Goal: Information Seeking & Learning: Understand process/instructions

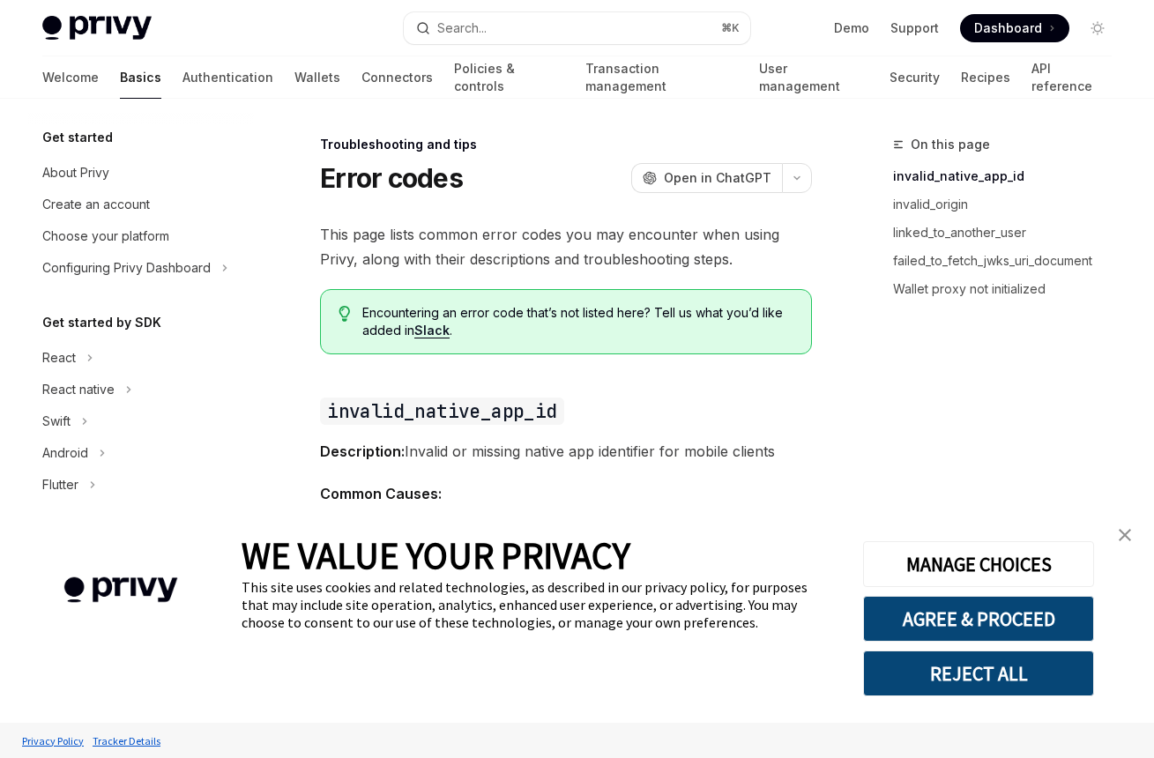
scroll to position [243, 0]
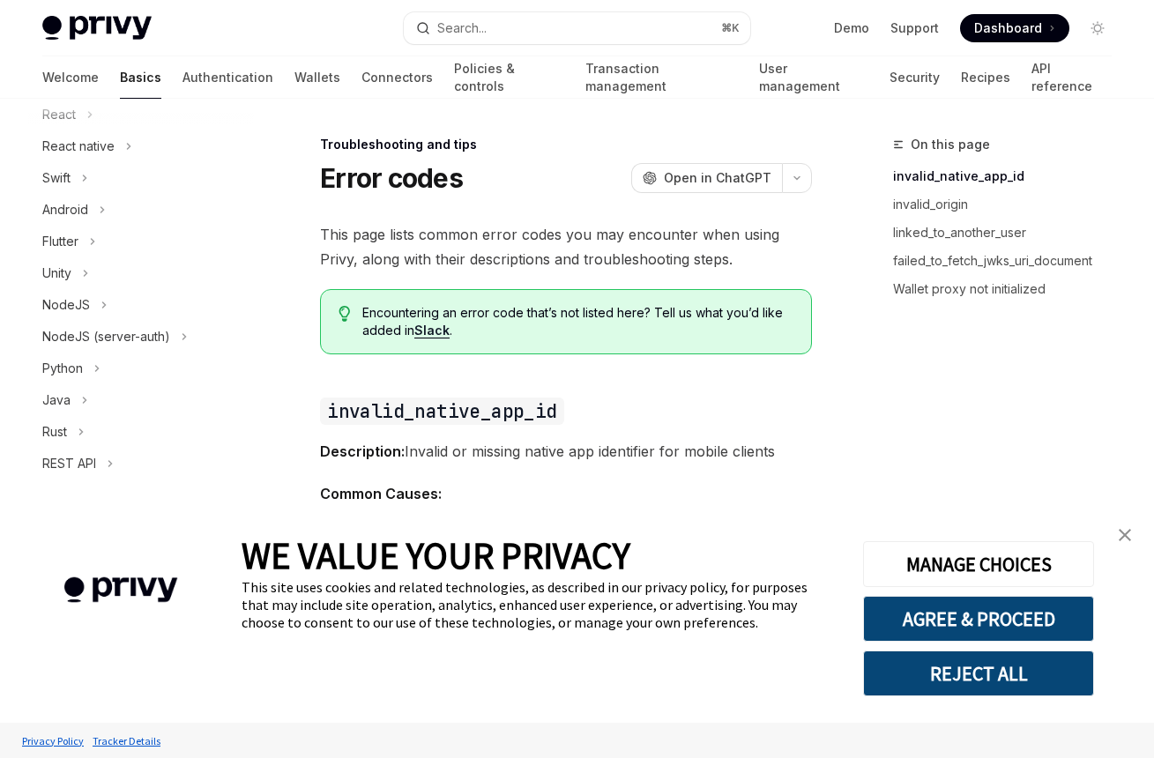
click at [1122, 533] on img "close banner" at bounding box center [1125, 535] width 12 height 12
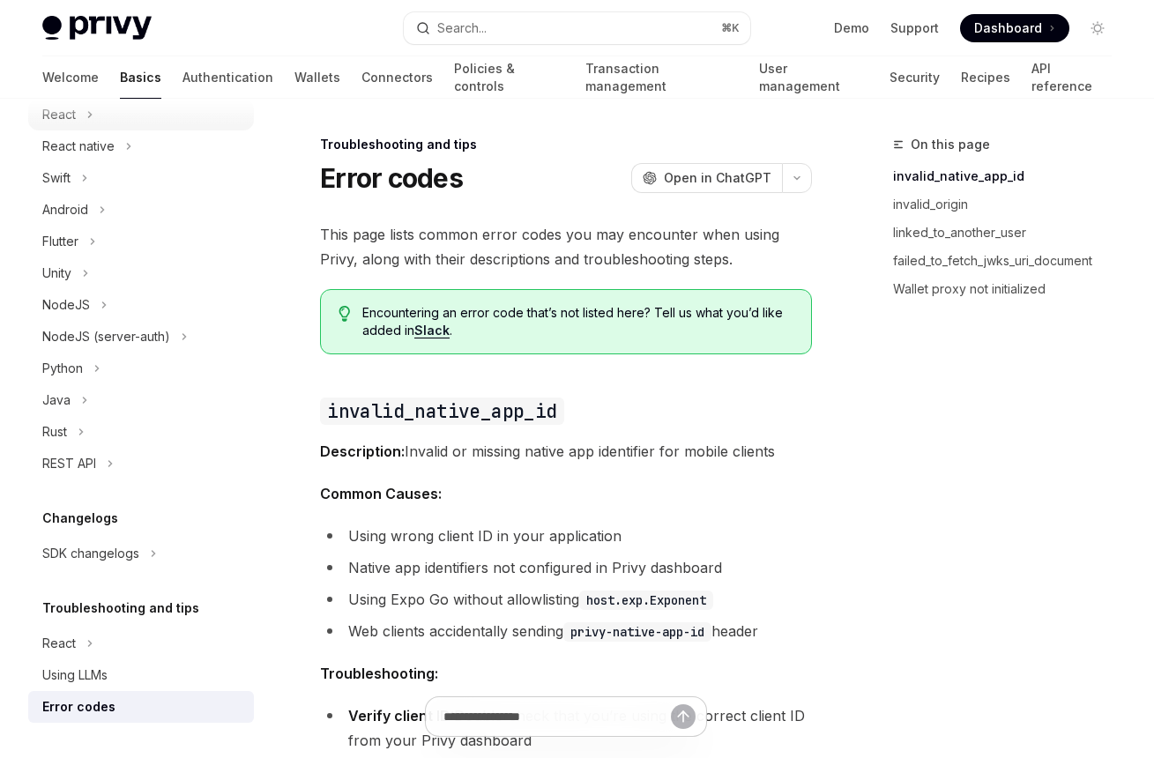
scroll to position [0, 0]
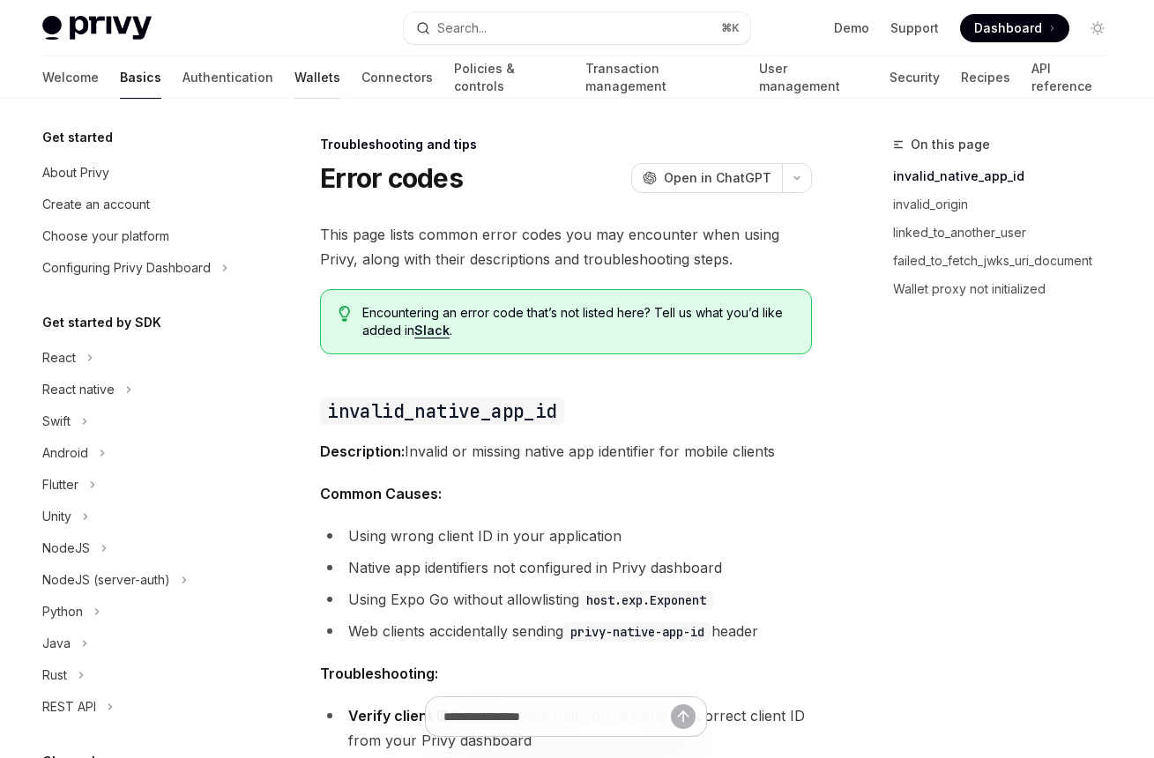
click at [295, 67] on link "Wallets" at bounding box center [318, 77] width 46 height 42
type textarea "*"
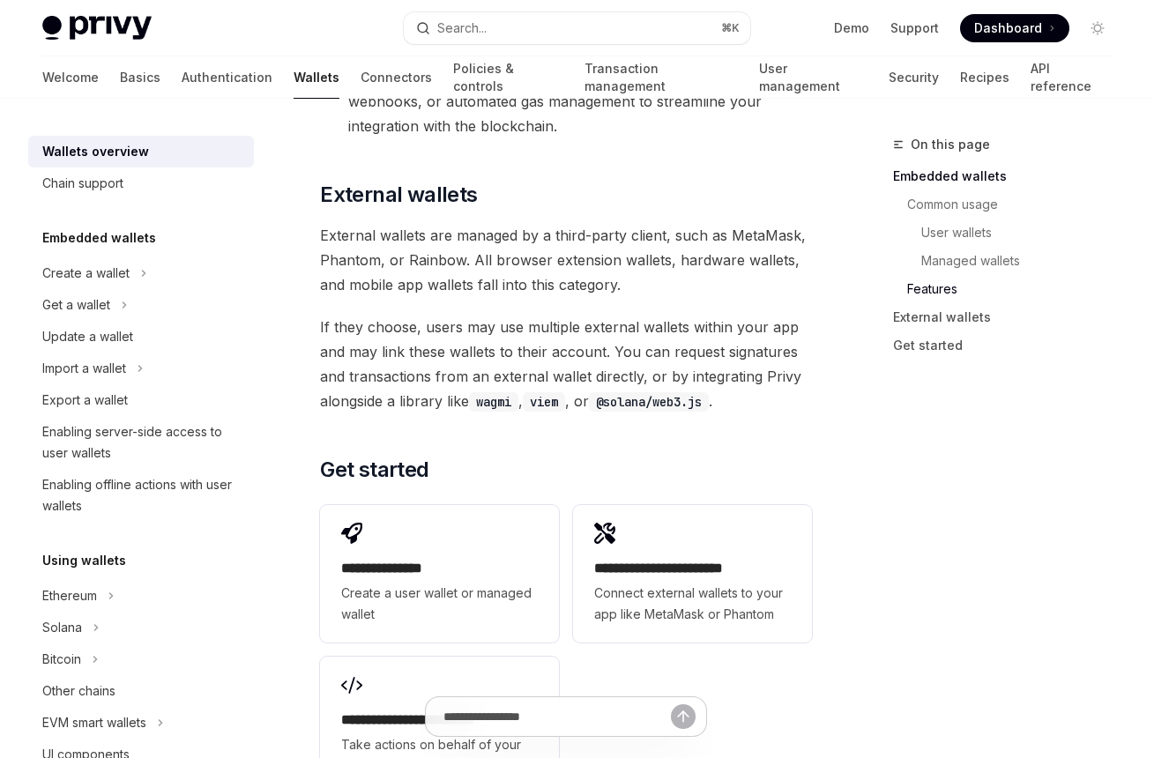
scroll to position [3158, 0]
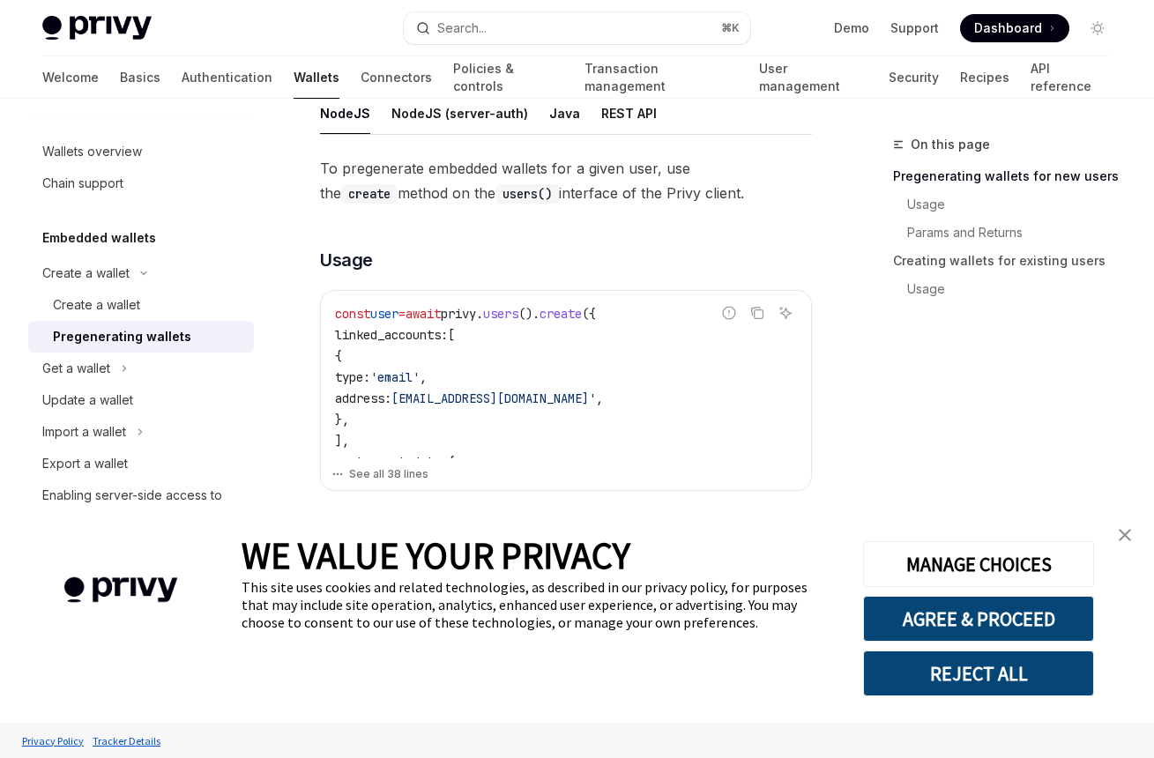
scroll to position [299, 0]
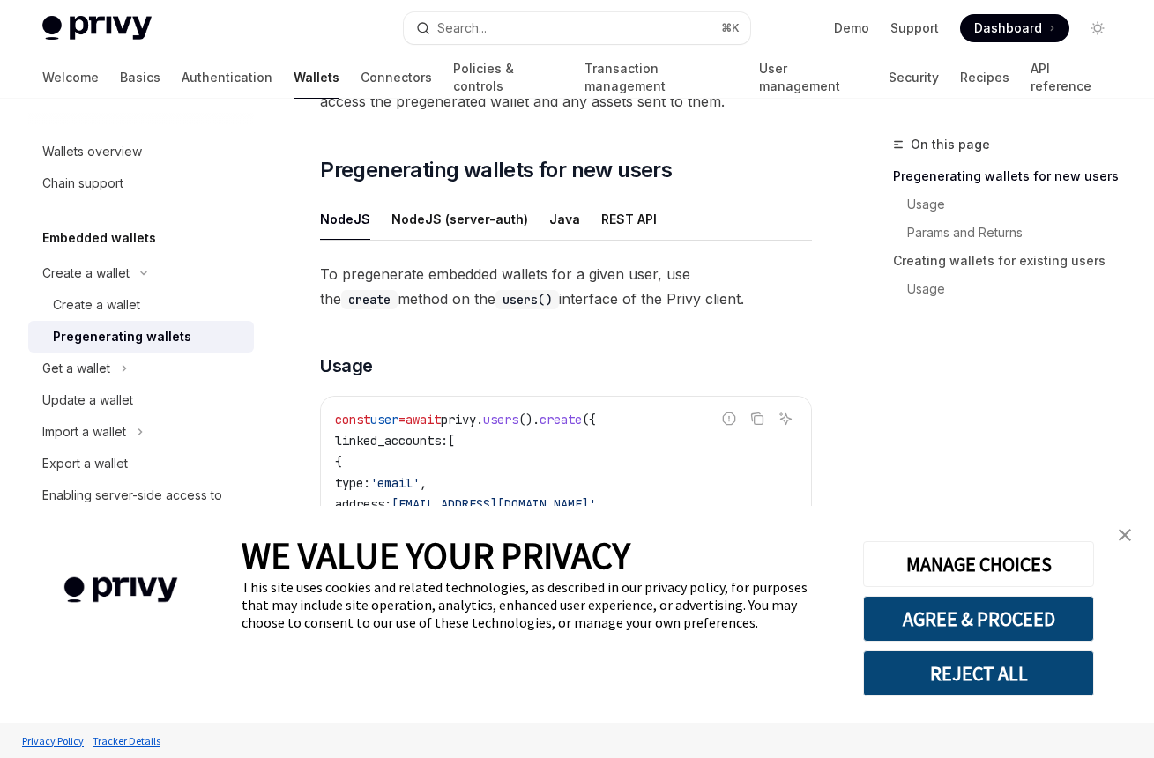
click at [1112, 533] on link "close banner" at bounding box center [1125, 535] width 35 height 35
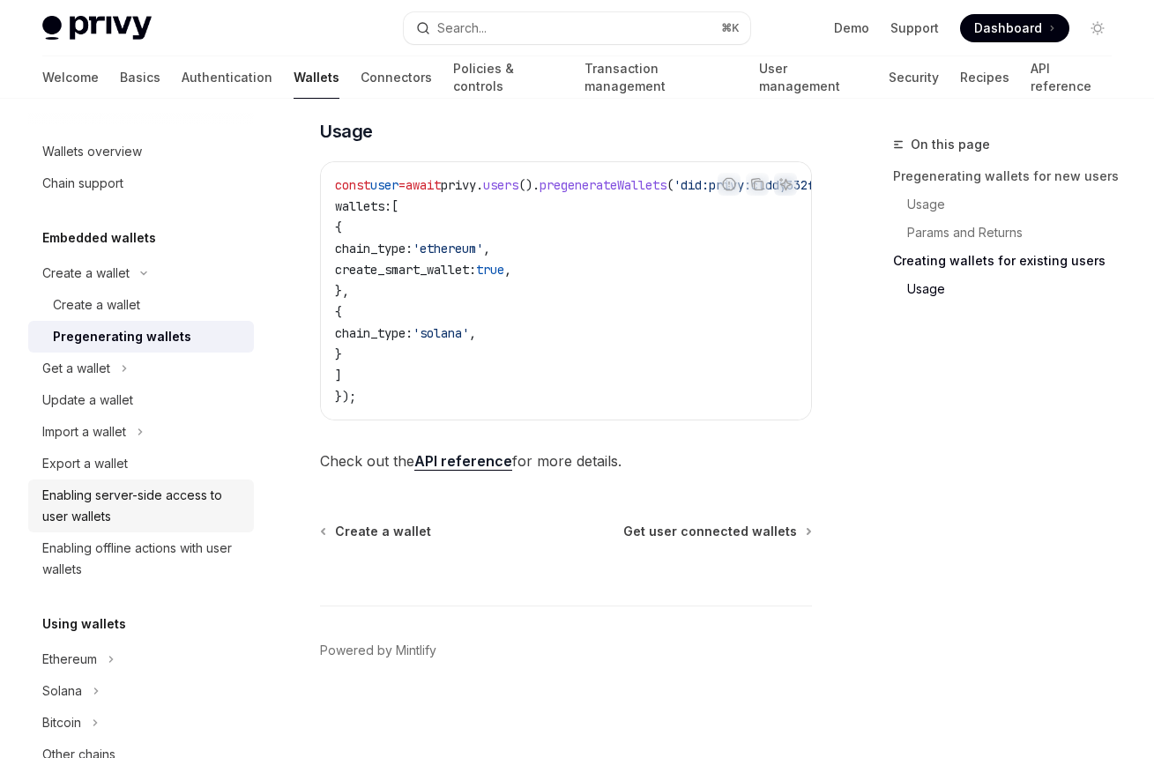
scroll to position [106, 0]
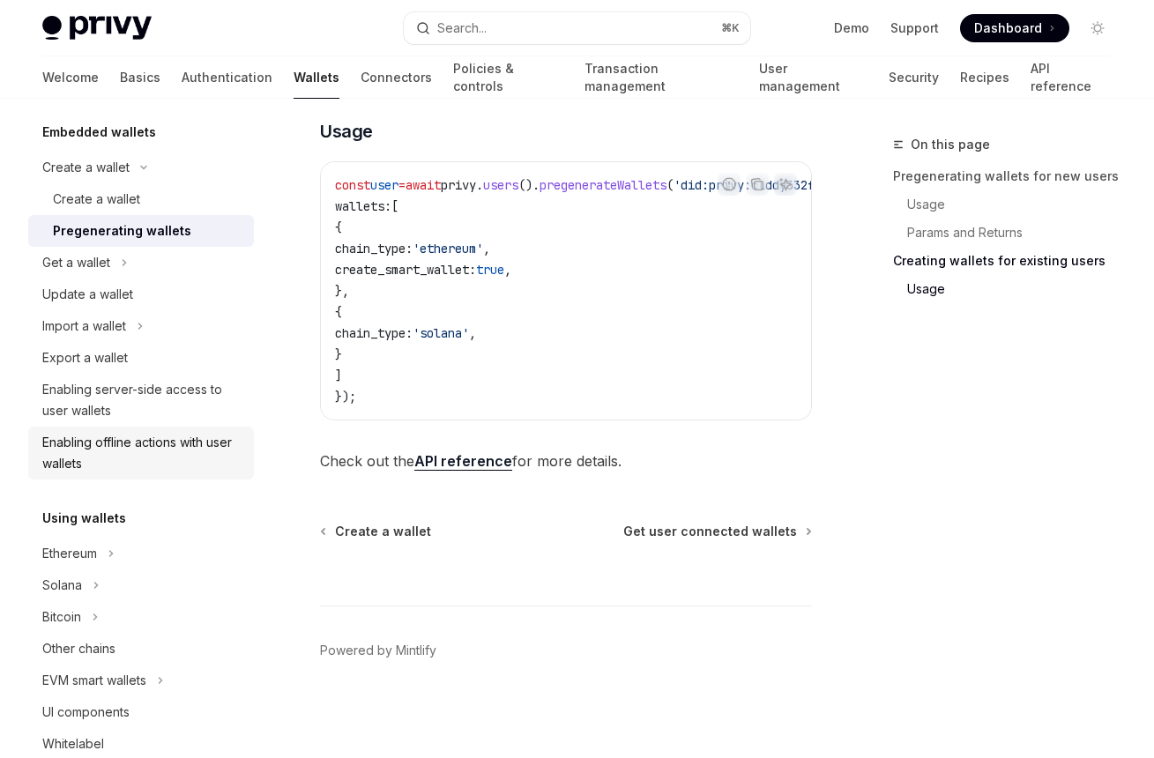
click at [149, 466] on div "Enabling offline actions with user wallets" at bounding box center [142, 453] width 201 height 42
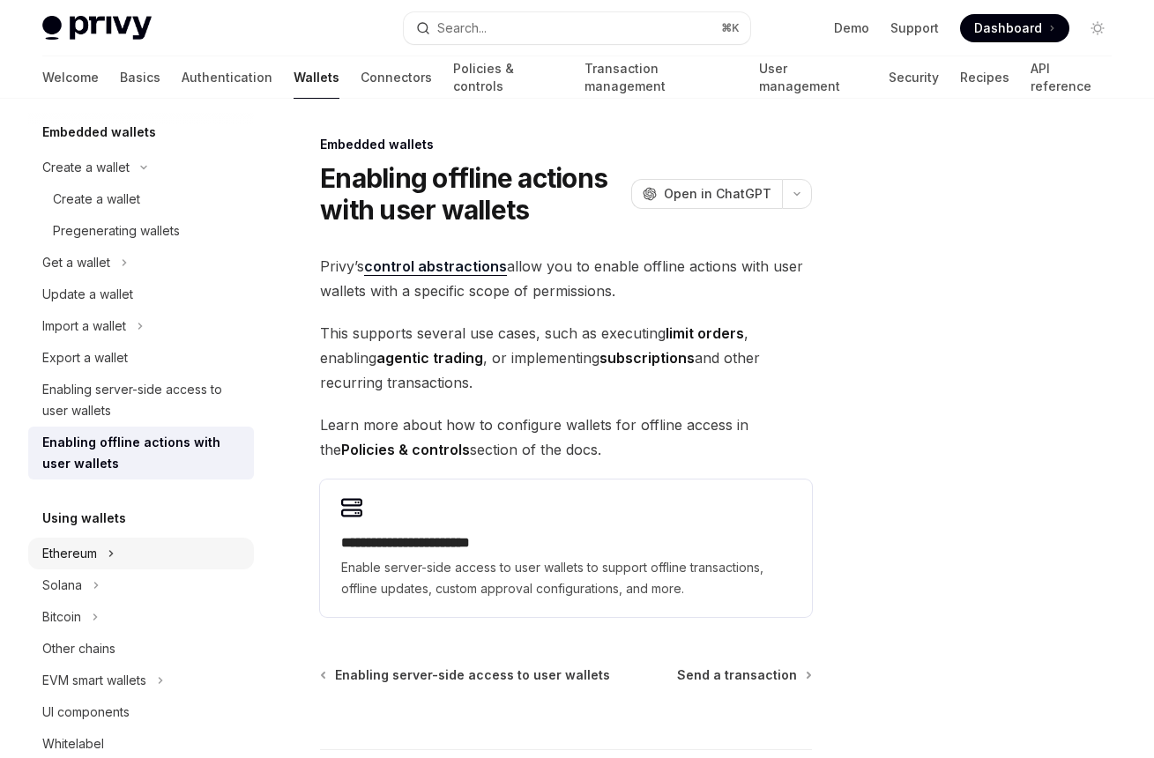
click at [97, 546] on div "Ethereum" at bounding box center [69, 553] width 55 height 21
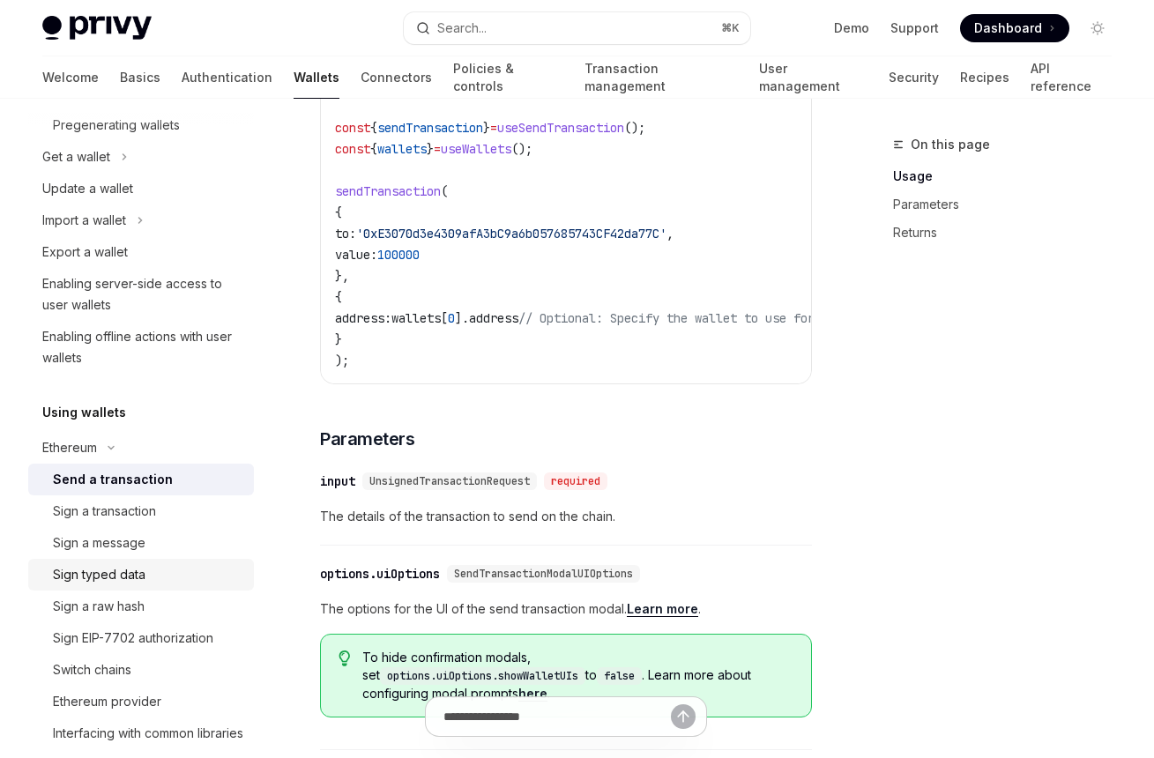
scroll to position [317, 0]
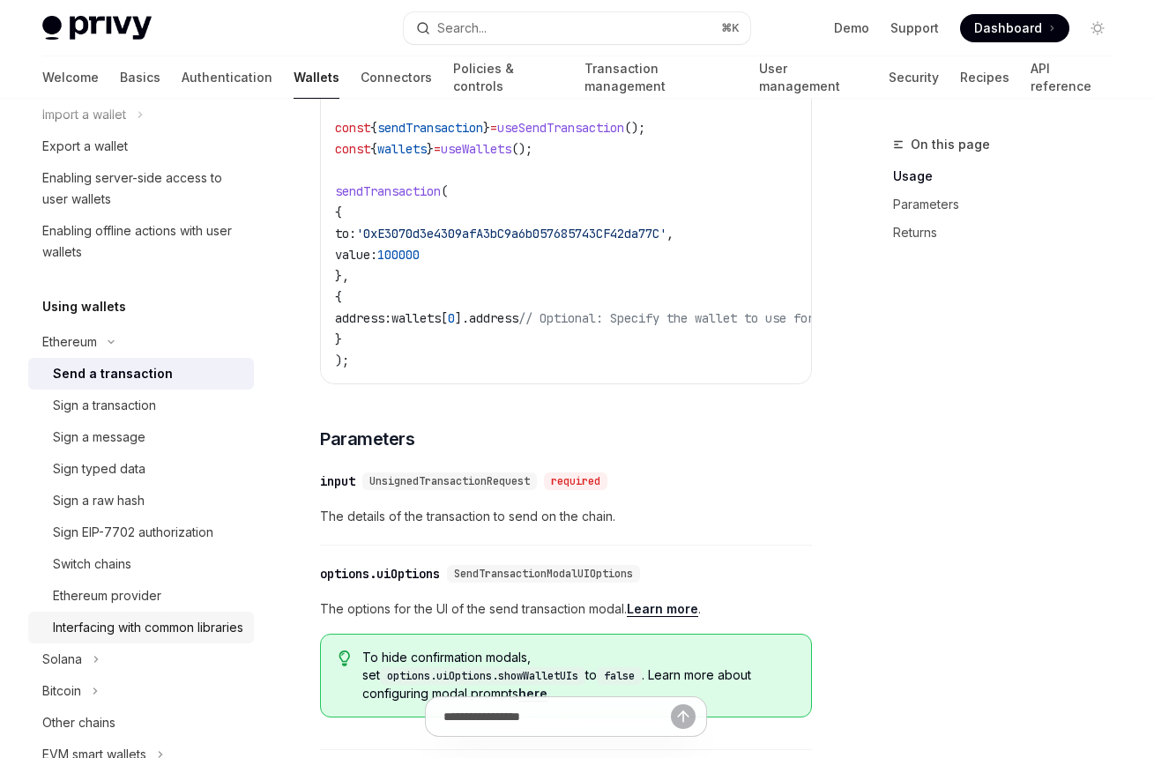
click at [124, 615] on link "Interfacing with common libraries" at bounding box center [141, 628] width 226 height 32
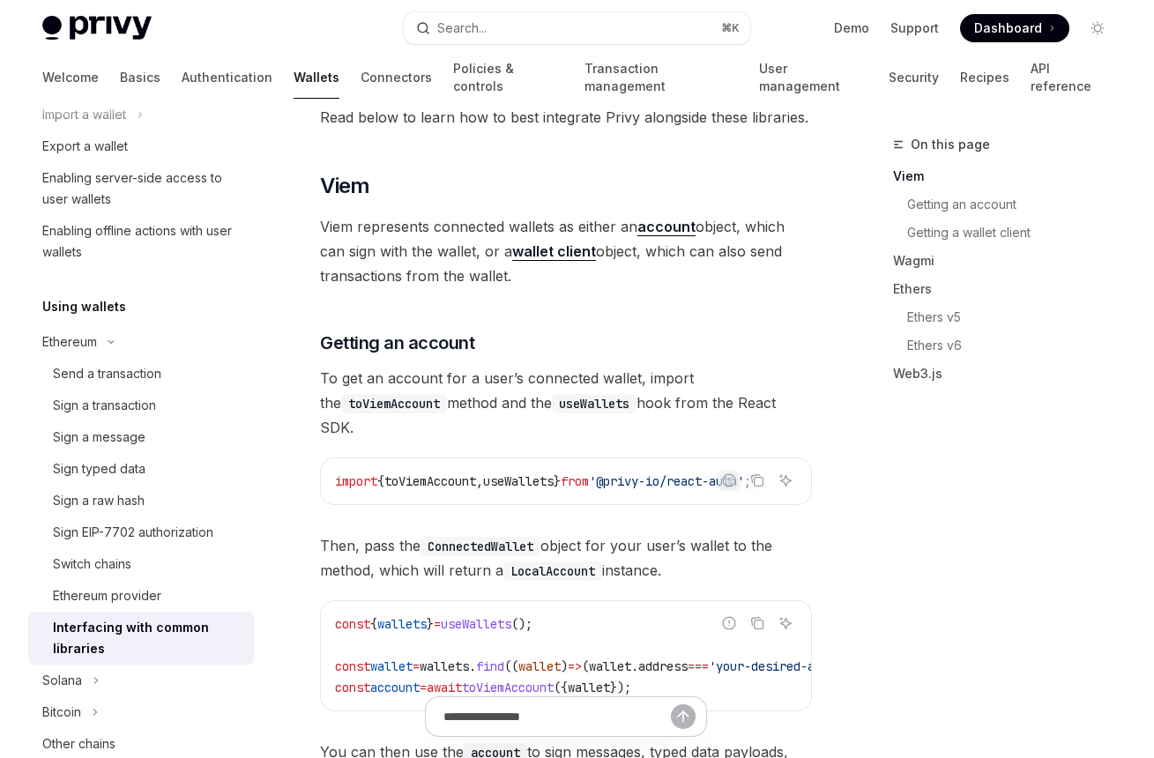
scroll to position [416, 0]
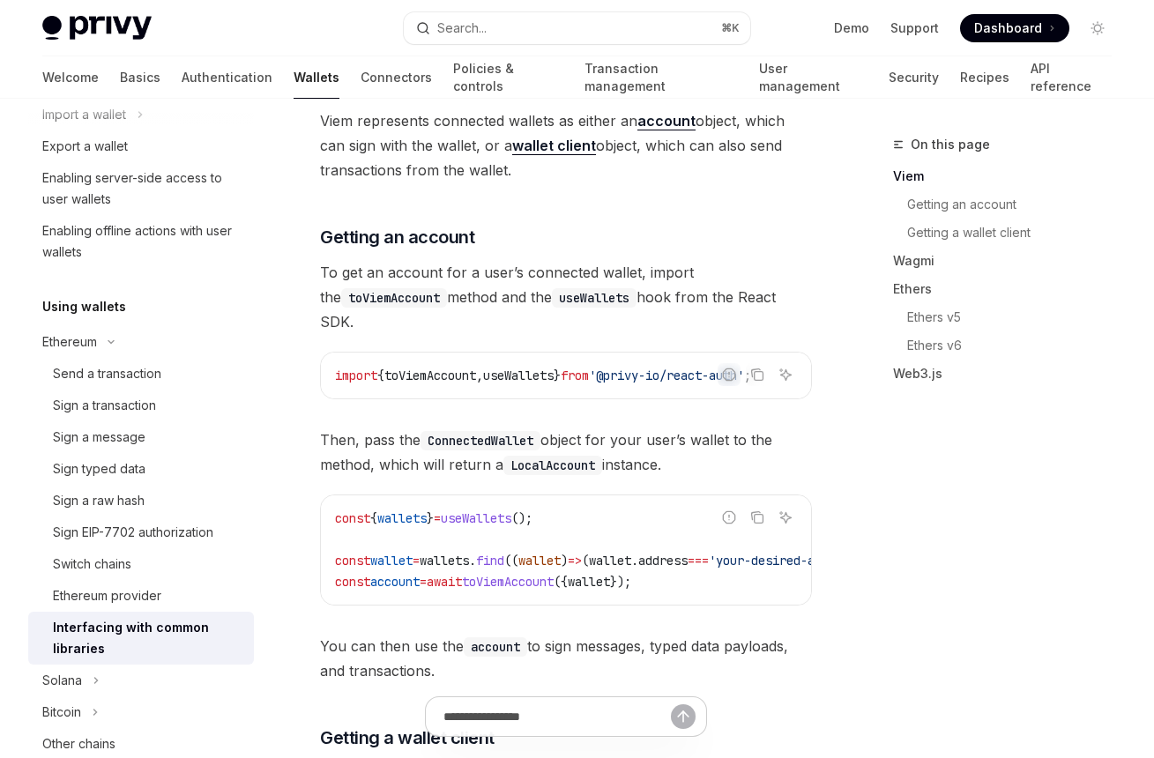
click at [532, 574] on span "toViemAccount" at bounding box center [508, 582] width 92 height 16
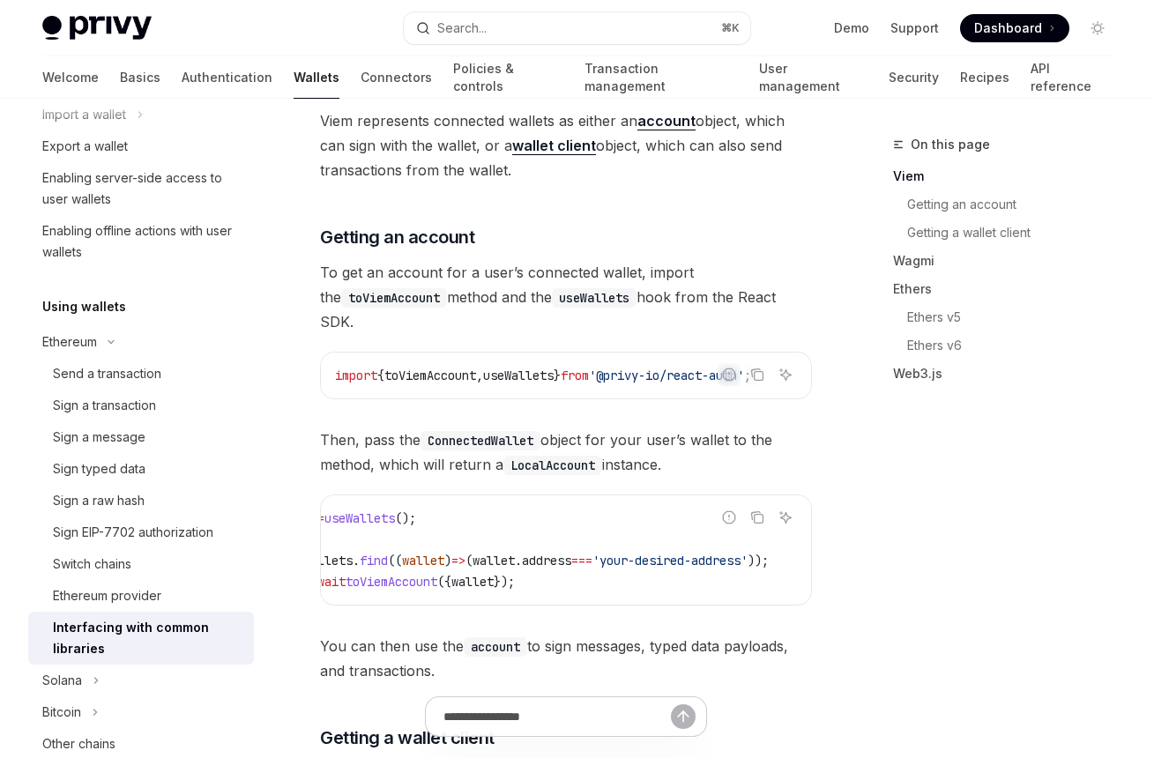
scroll to position [0, 0]
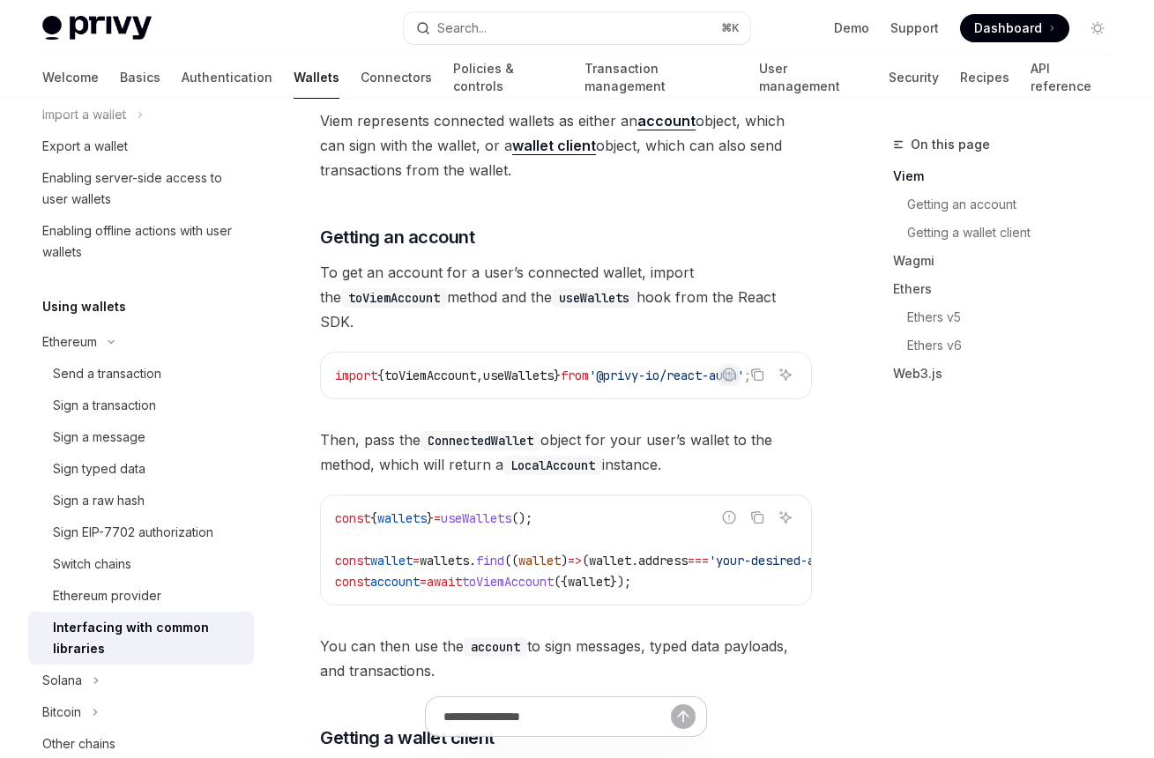
click at [452, 574] on span "await" at bounding box center [444, 582] width 35 height 16
drag, startPoint x: 692, startPoint y: 557, endPoint x: 333, endPoint y: 560, distance: 358.9
click at [333, 560] on div "const { wallets } = useWallets (); const wallet = wallets . find (( wallet ) =>…" at bounding box center [566, 550] width 490 height 109
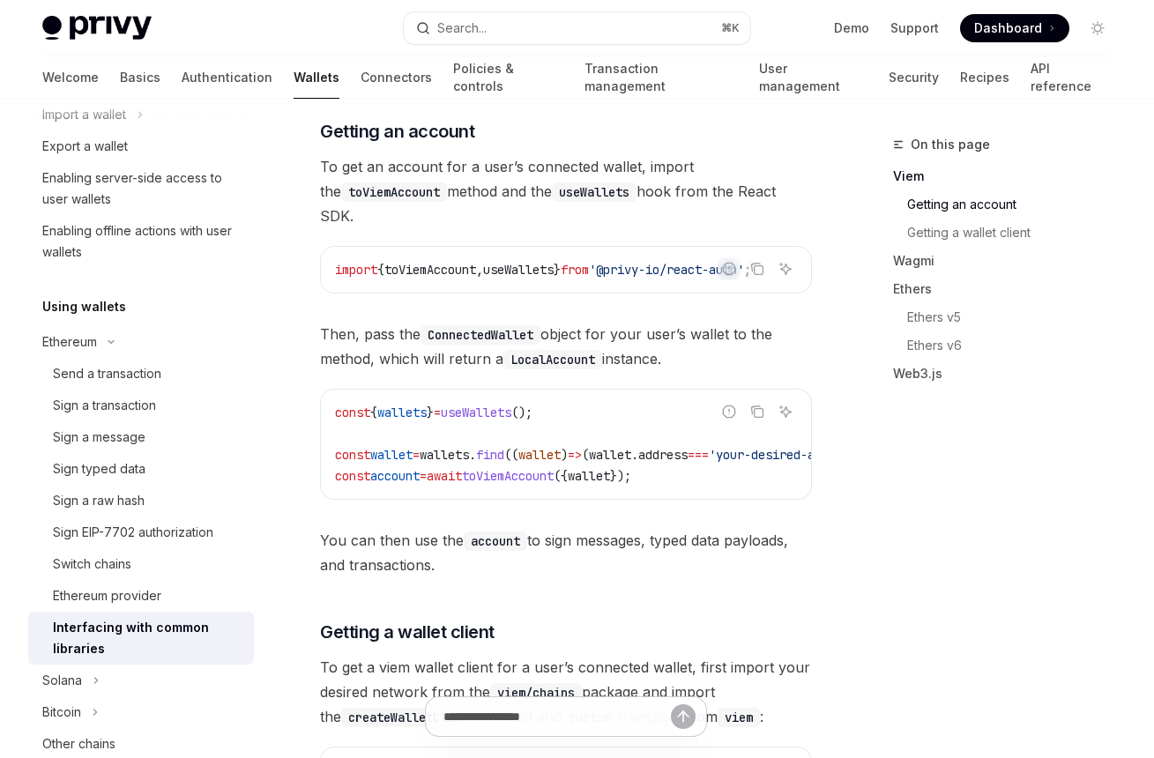
scroll to position [0, 2]
drag, startPoint x: 551, startPoint y: 267, endPoint x: 640, endPoint y: 267, distance: 89.1
click at [640, 267] on div "import { toViemAccount , useWallets } from '@privy-io/react-auth' ;" at bounding box center [566, 270] width 490 height 46
click at [460, 262] on span "toViemAccount" at bounding box center [430, 270] width 92 height 16
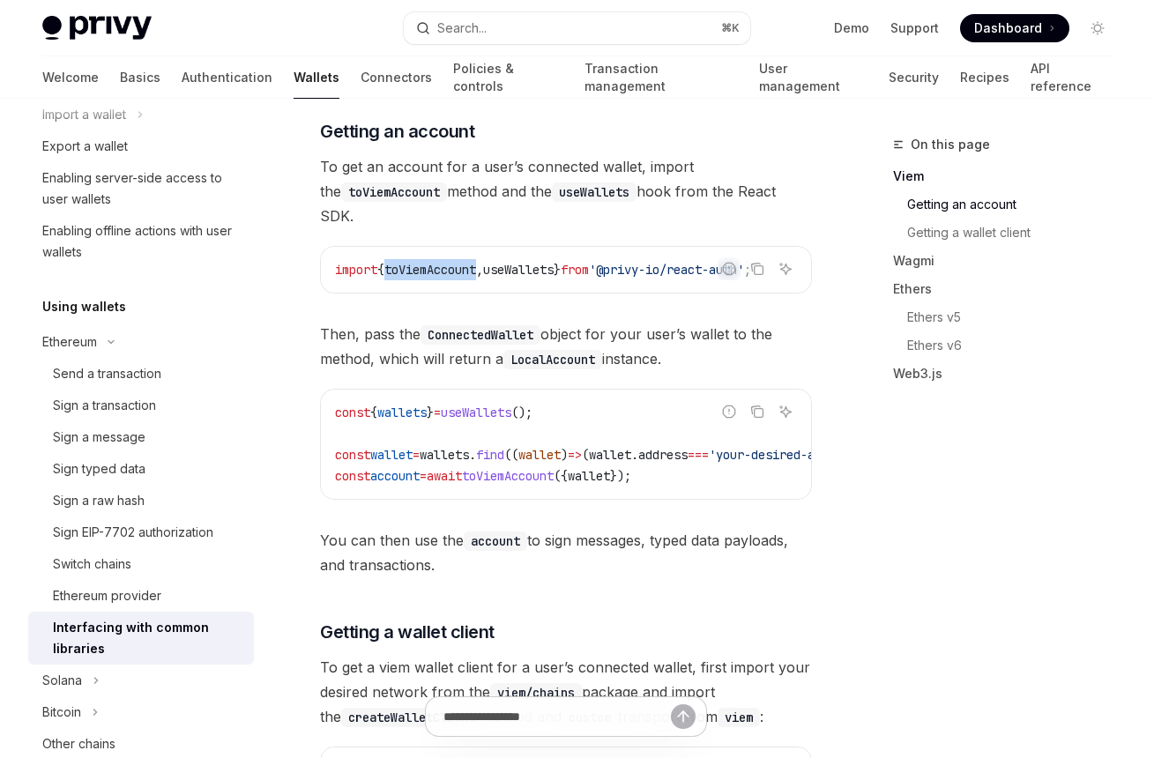
click at [460, 262] on span "toViemAccount" at bounding box center [430, 270] width 92 height 16
copy span "toViemAccount"
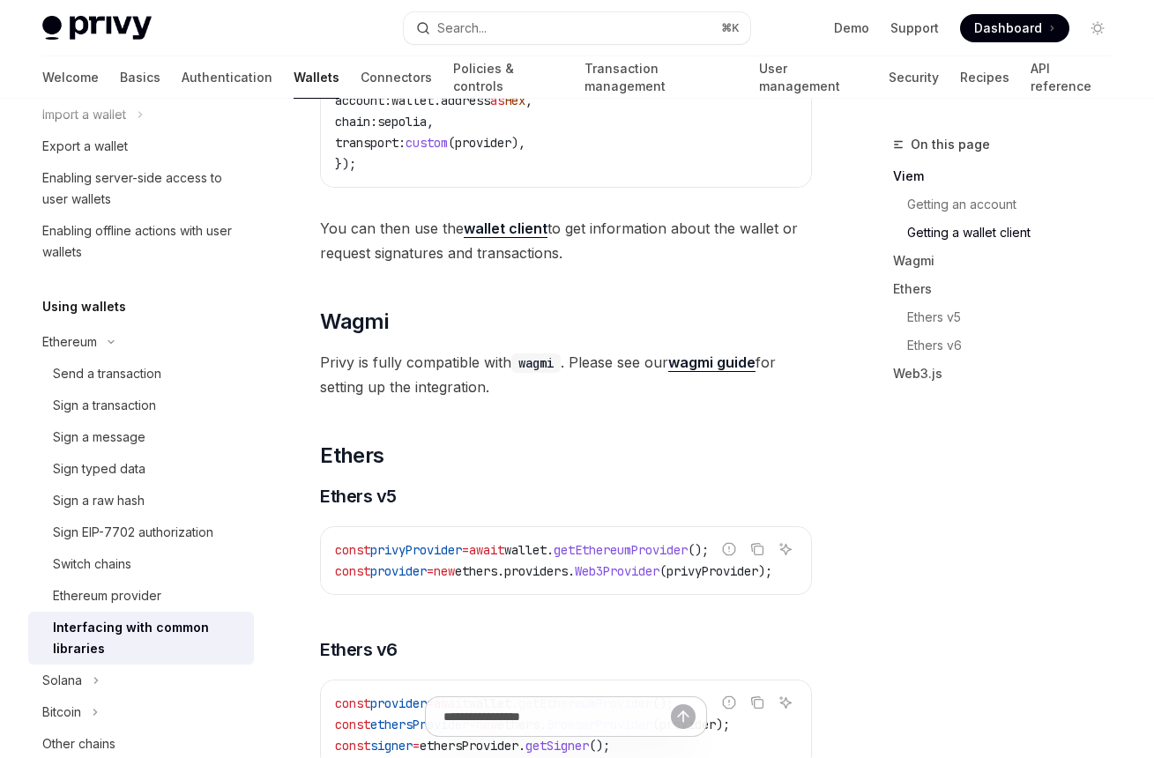
scroll to position [1866, 0]
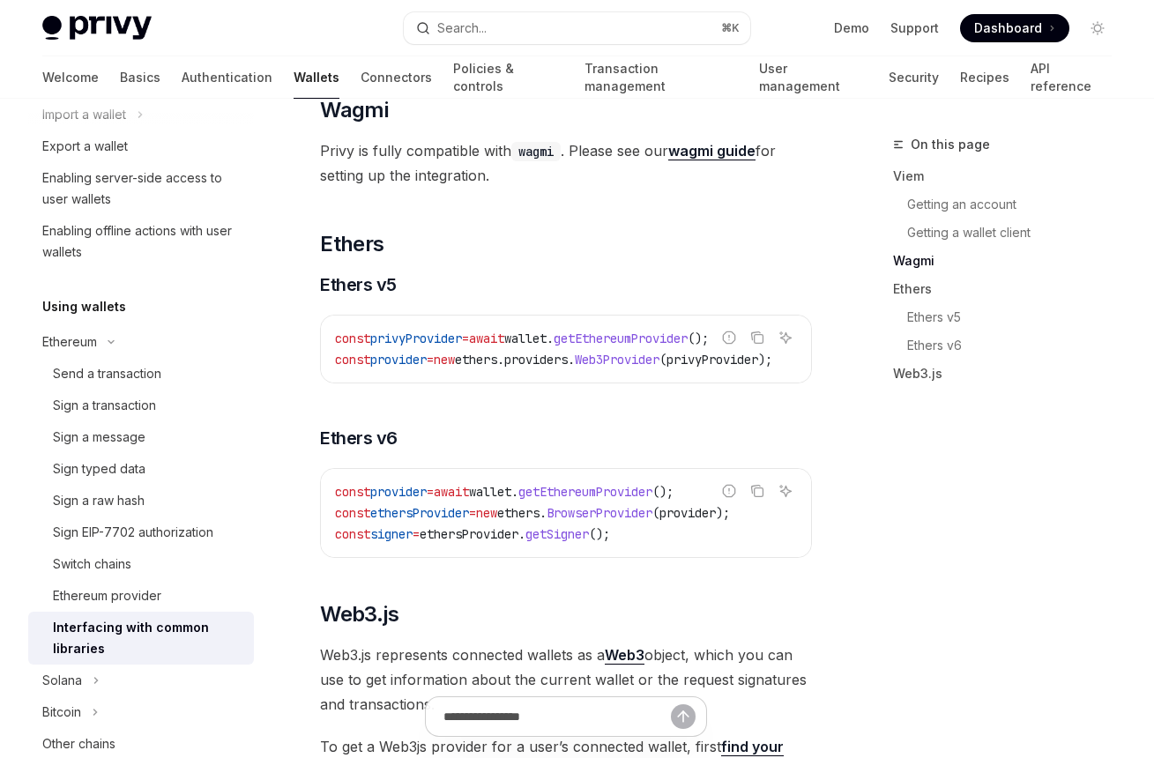
click at [604, 377] on div "const privyProvider = await wallet . getEthereumProvider (); const provider = n…" at bounding box center [566, 349] width 490 height 67
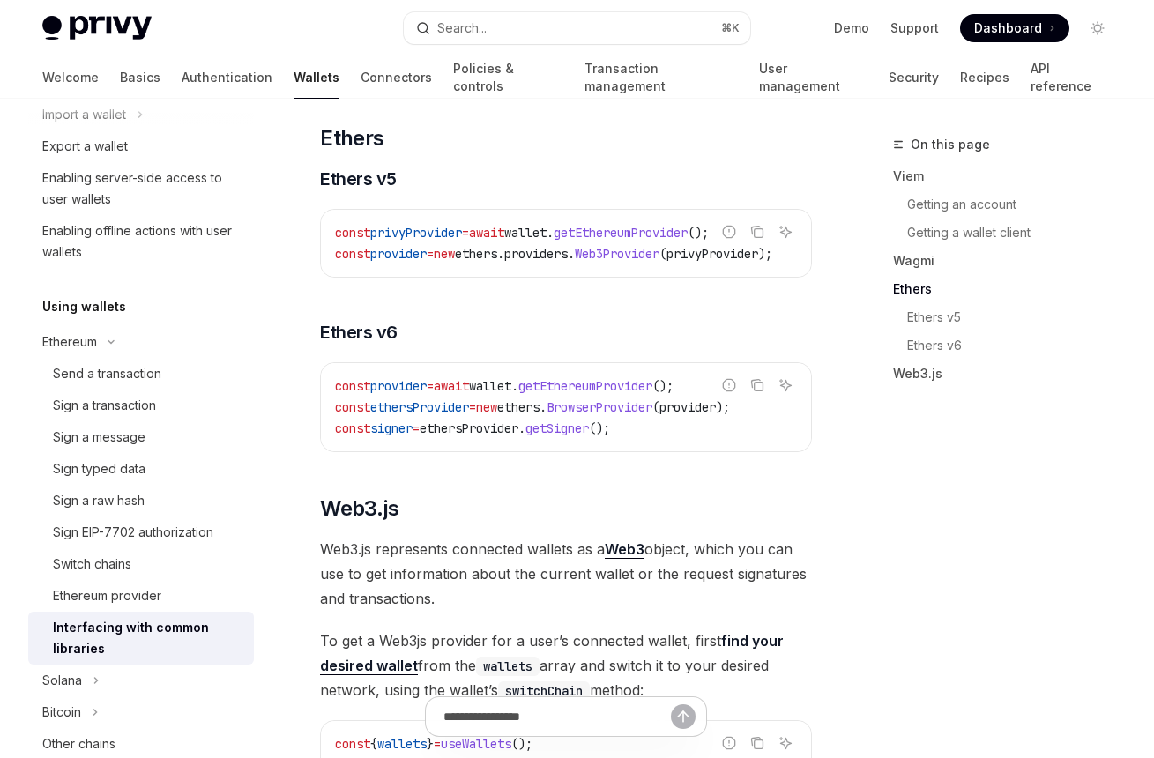
scroll to position [0, 4]
click at [578, 384] on span "getEthereumProvider" at bounding box center [586, 386] width 134 height 16
copy span "wallet . getEthereumProvider"
click at [564, 400] on code "const provider = await wallet . getEthereumProvider (); const ethersProvider = …" at bounding box center [566, 407] width 462 height 63
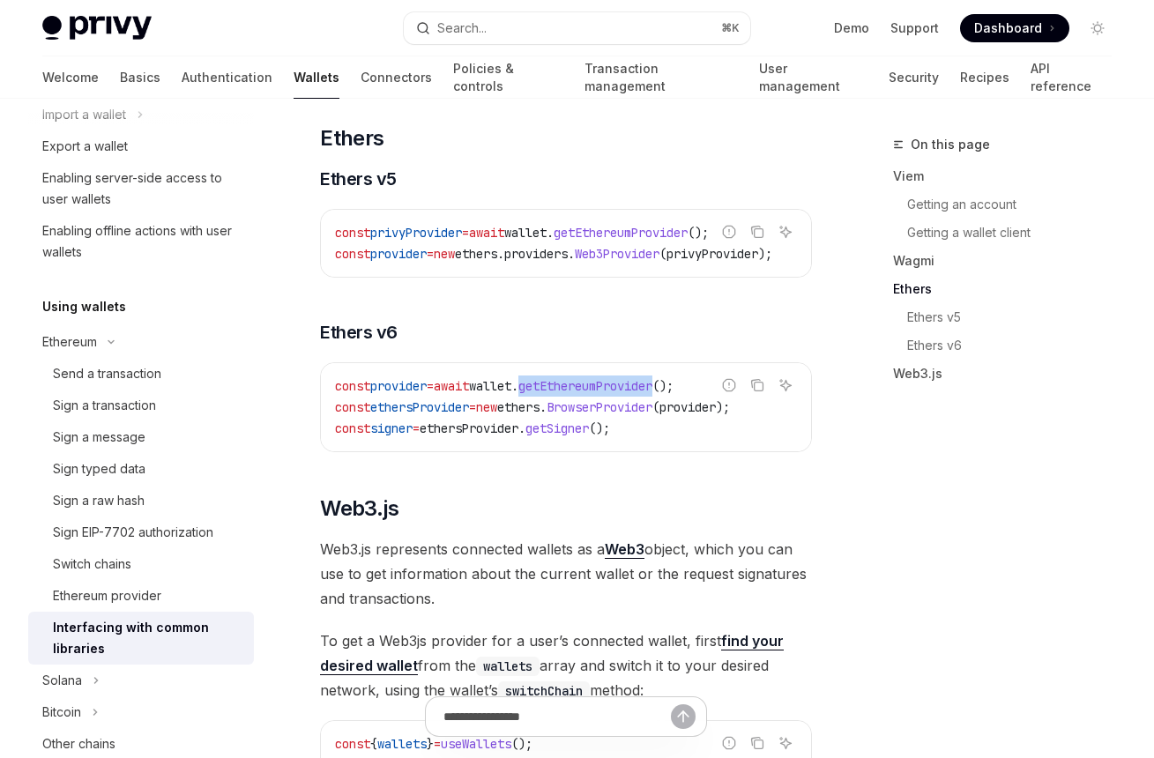
drag, startPoint x: 555, startPoint y: 393, endPoint x: 692, endPoint y: 392, distance: 137.6
click at [653, 392] on span "getEthereumProvider" at bounding box center [586, 386] width 134 height 16
copy span "getEthereumProvider"
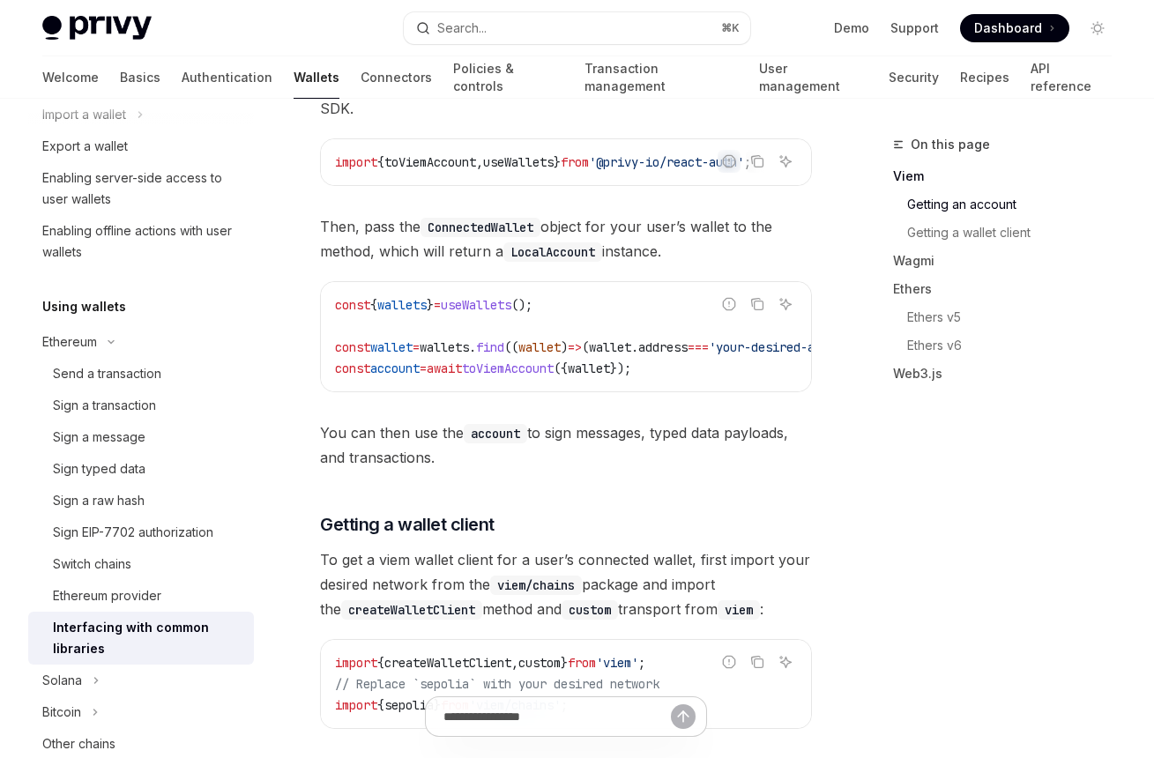
scroll to position [524, 0]
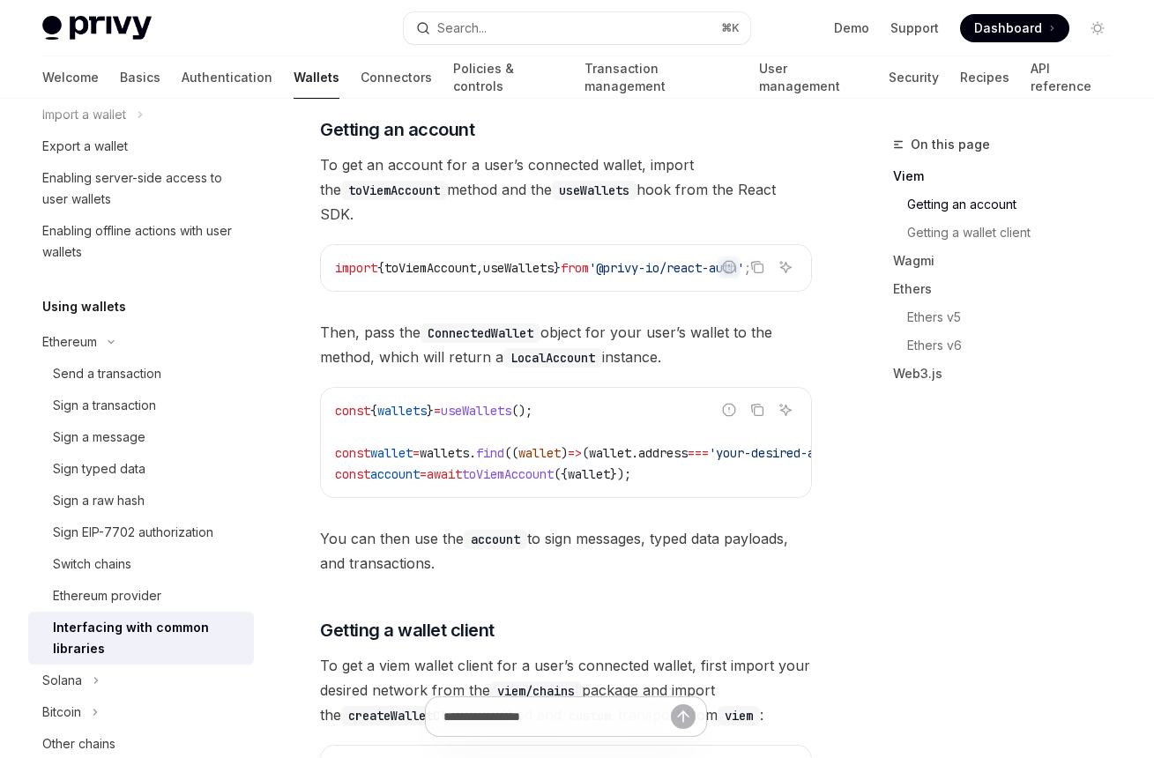
click at [504, 445] on span "find" at bounding box center [490, 453] width 28 height 16
click at [529, 448] on code "const { wallets } = useWallets (); const wallet = wallets . find (( wallet ) =>…" at bounding box center [631, 442] width 593 height 85
drag, startPoint x: 575, startPoint y: 278, endPoint x: 623, endPoint y: 278, distance: 48.5
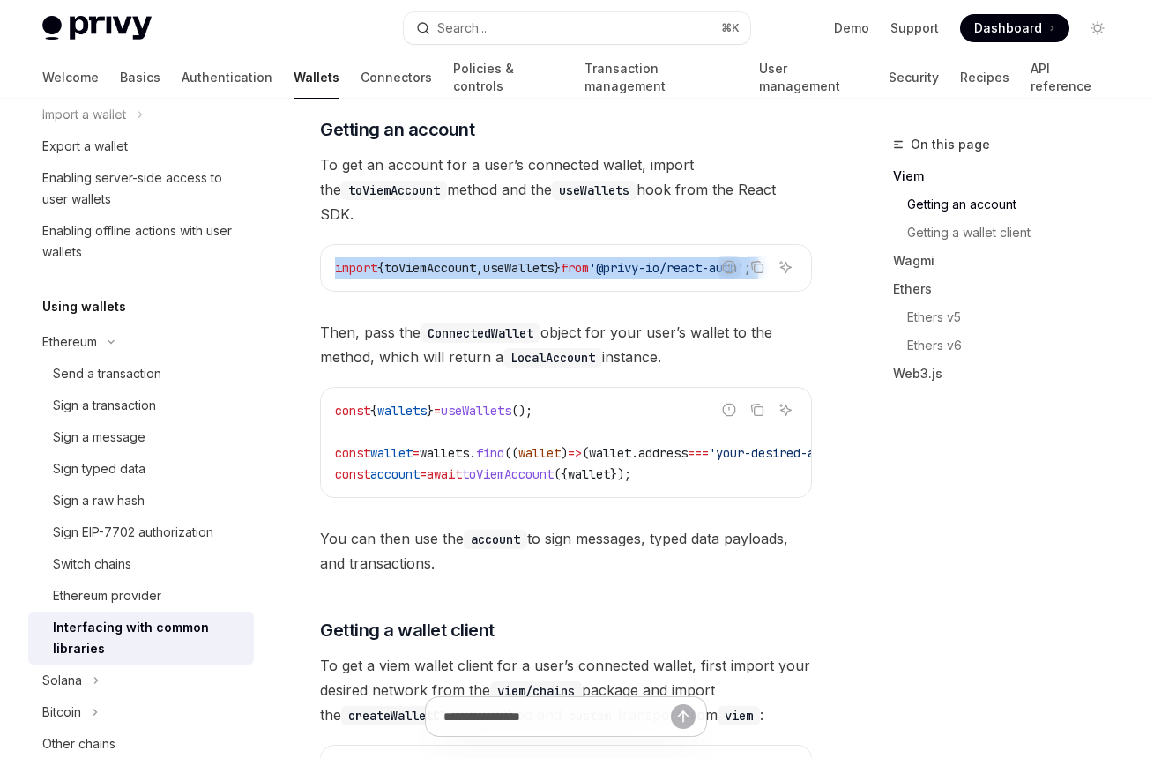
drag, startPoint x: 625, startPoint y: 275, endPoint x: 719, endPoint y: 269, distance: 93.7
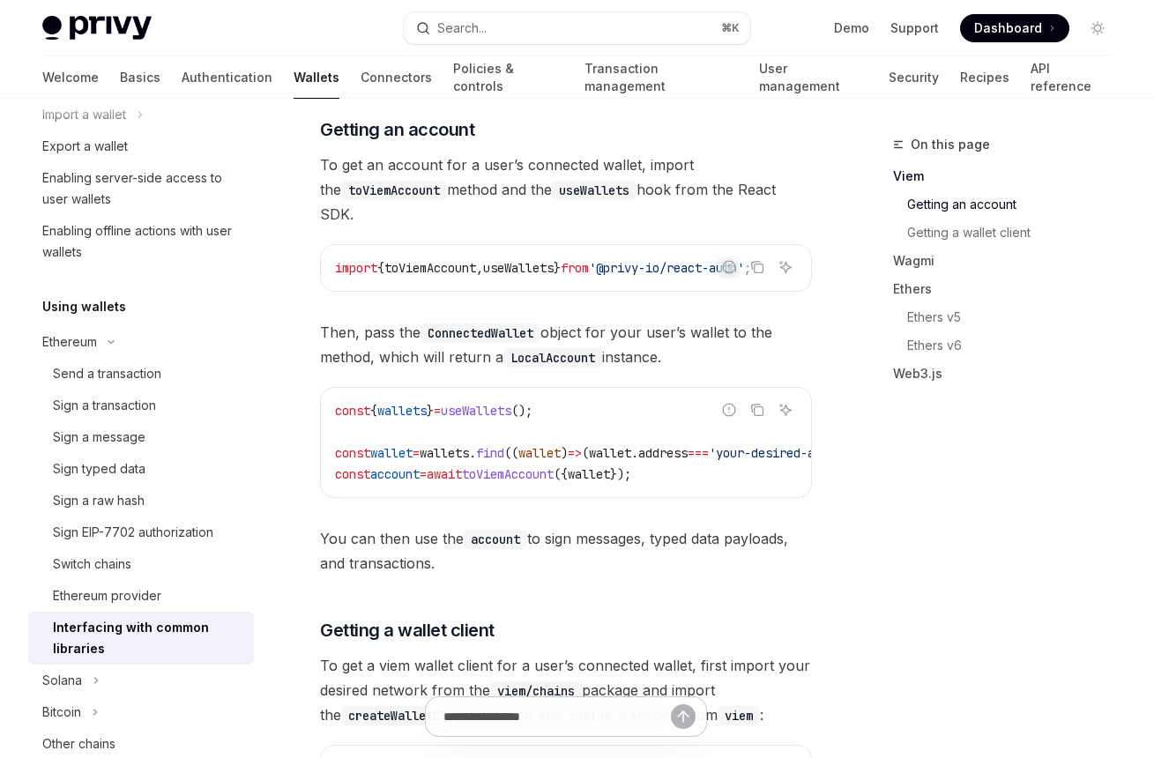
click at [700, 286] on div "Report incorrect code" at bounding box center [730, 295] width 124 height 18
drag, startPoint x: 696, startPoint y: 267, endPoint x: 719, endPoint y: 272, distance: 23.5
click at [719, 286] on div "Report incorrect code" at bounding box center [730, 295] width 124 height 18
click at [460, 260] on span "toViemAccount" at bounding box center [430, 268] width 92 height 16
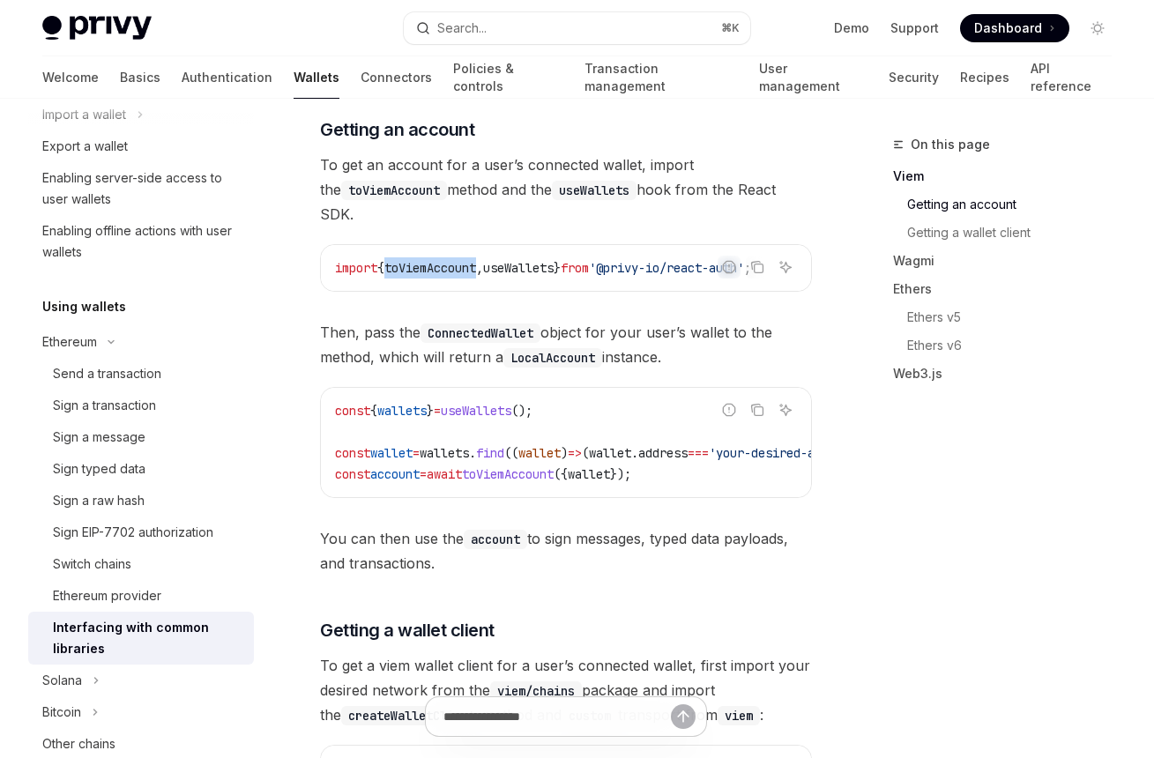
copy span "toViemAccount"
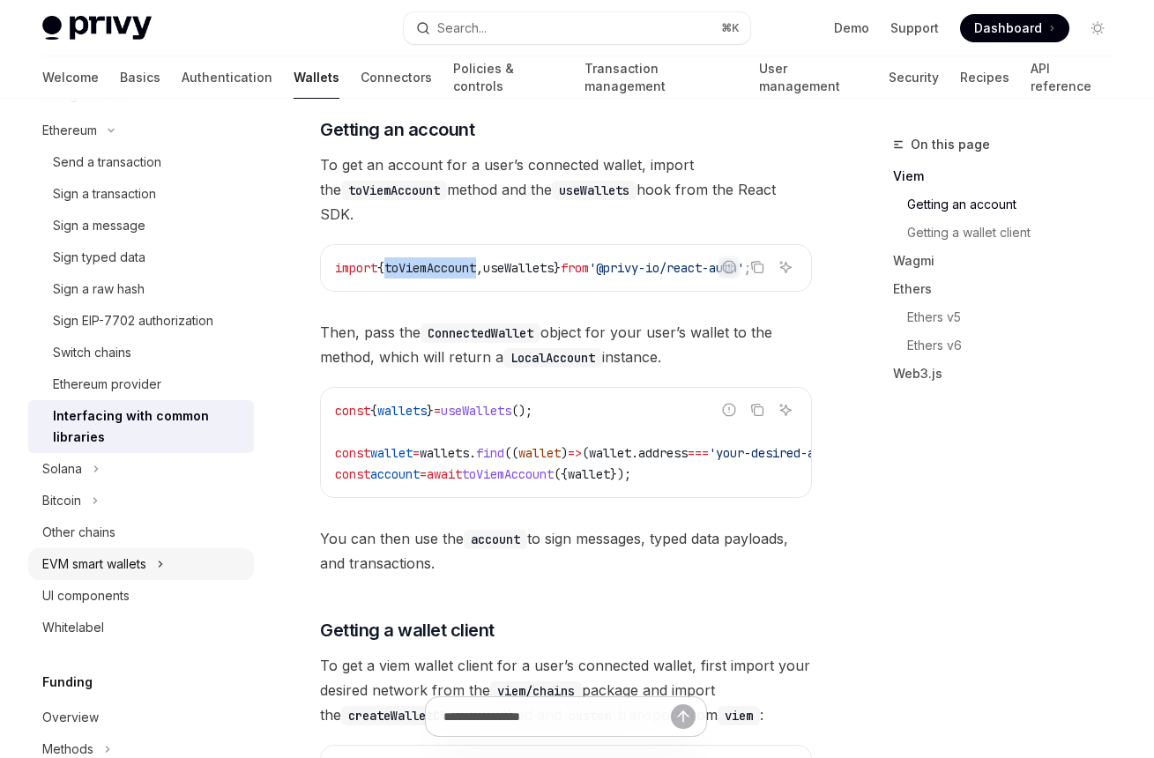
click at [138, 568] on div "EVM smart wallets" at bounding box center [94, 564] width 104 height 21
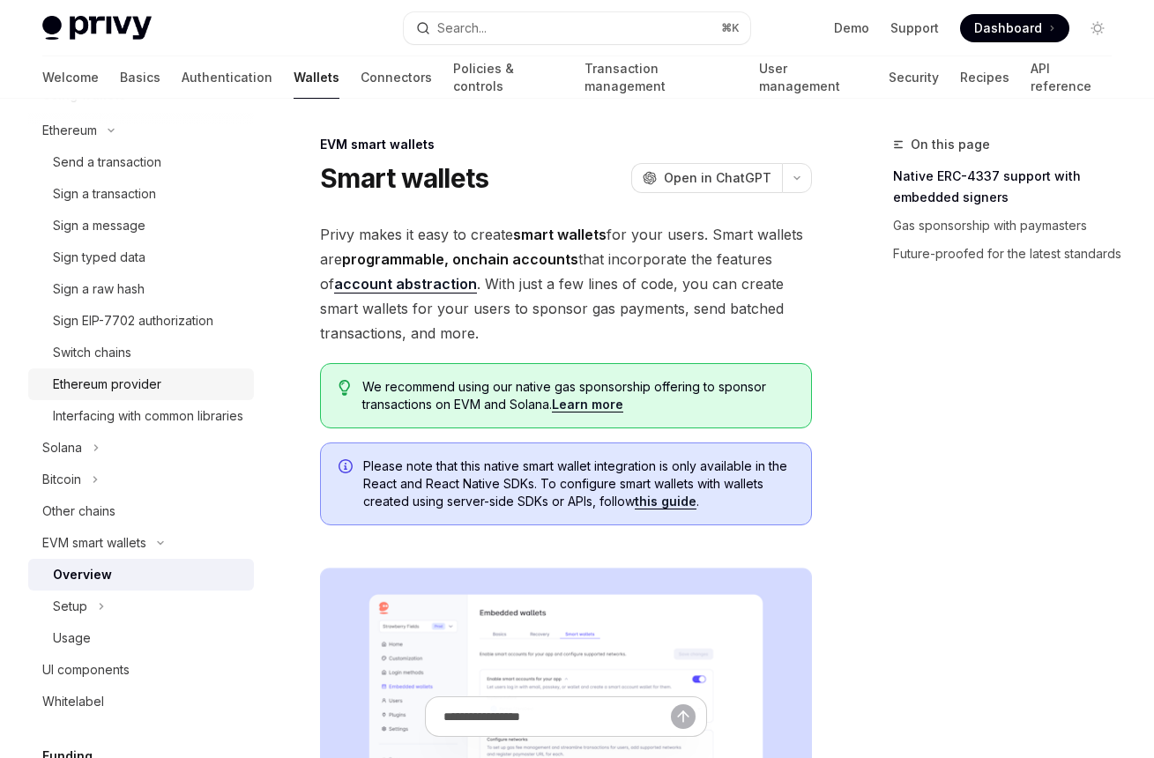
click at [137, 384] on div "Ethereum provider" at bounding box center [107, 384] width 108 height 21
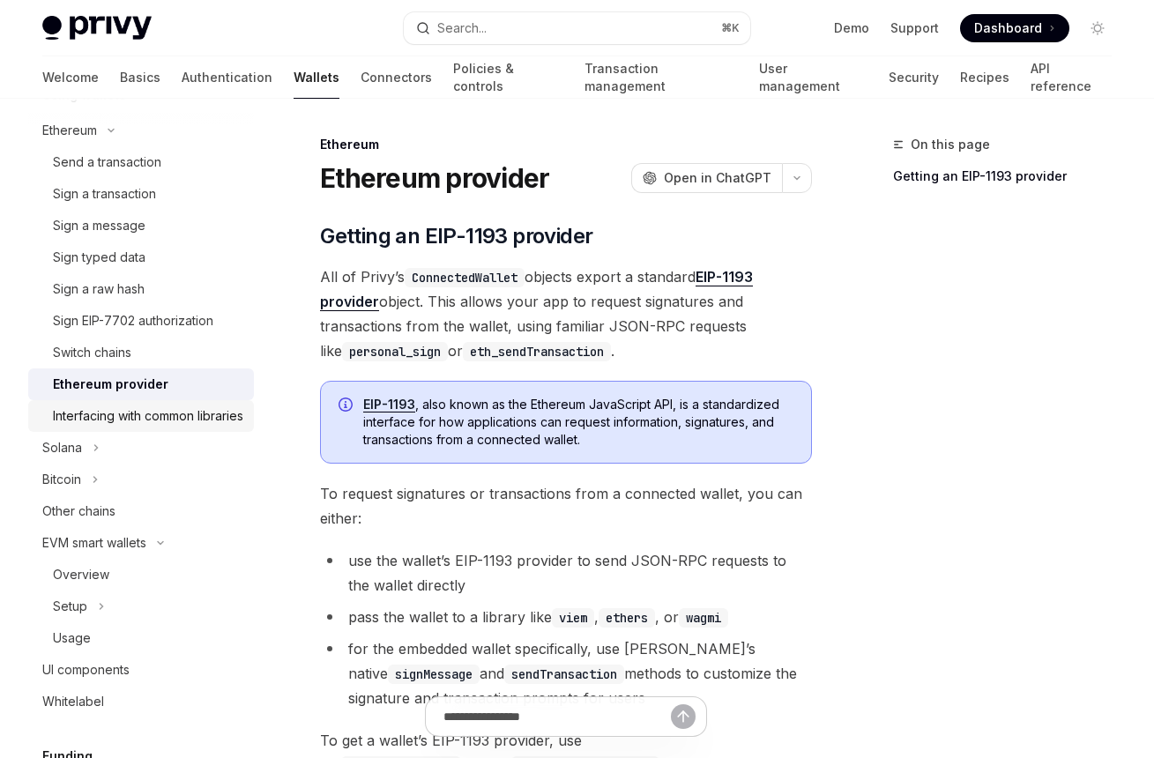
click at [143, 419] on div "Interfacing with common libraries" at bounding box center [148, 416] width 190 height 21
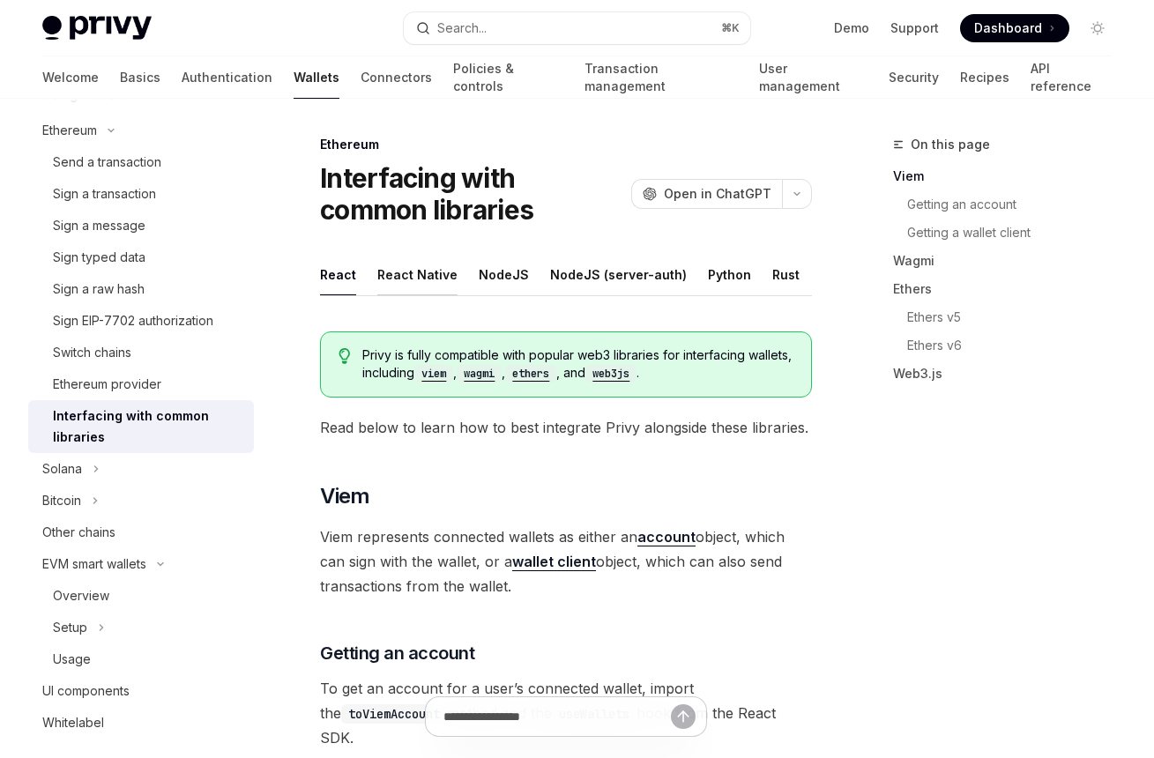
click at [418, 280] on div "React Native" at bounding box center [417, 274] width 80 height 41
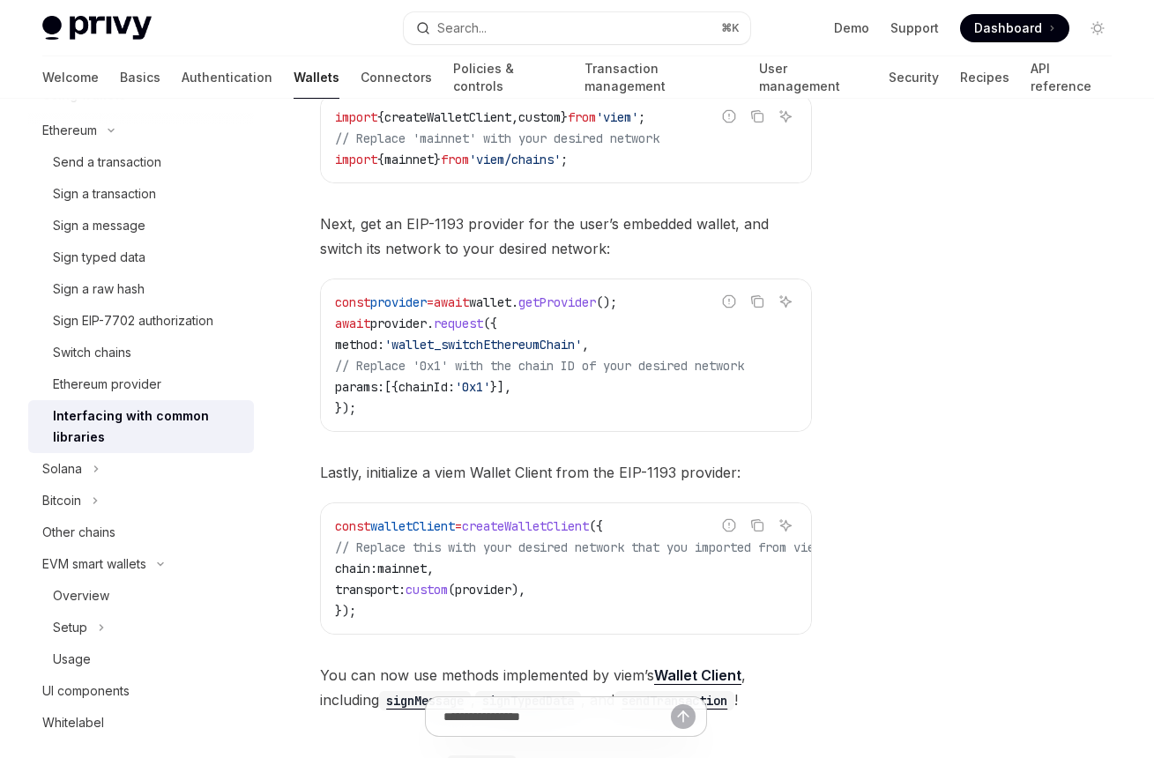
scroll to position [609, 0]
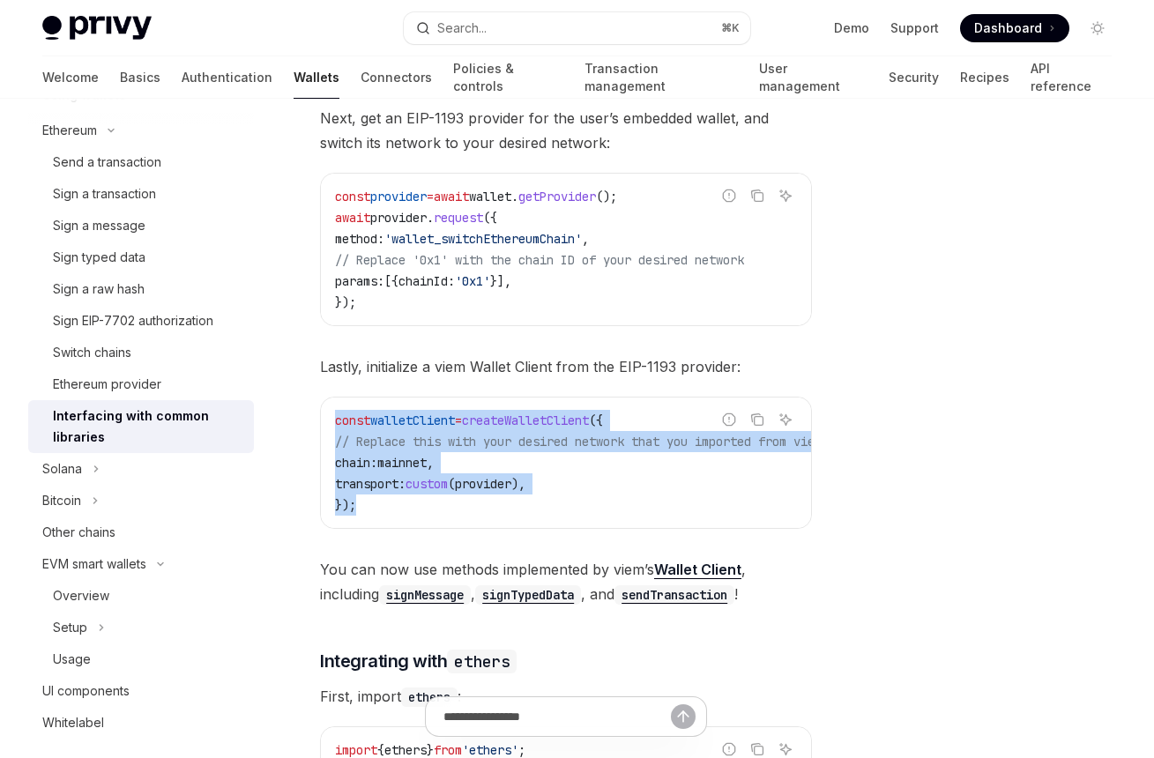
drag, startPoint x: 391, startPoint y: 491, endPoint x: 328, endPoint y: 429, distance: 87.9
click at [328, 429] on div "const walletClient = createWalletClient ({ // Replace this with your desired ne…" at bounding box center [566, 463] width 490 height 131
copy code "const walletClient = createWalletClient ({ // Replace this with your desired ne…"
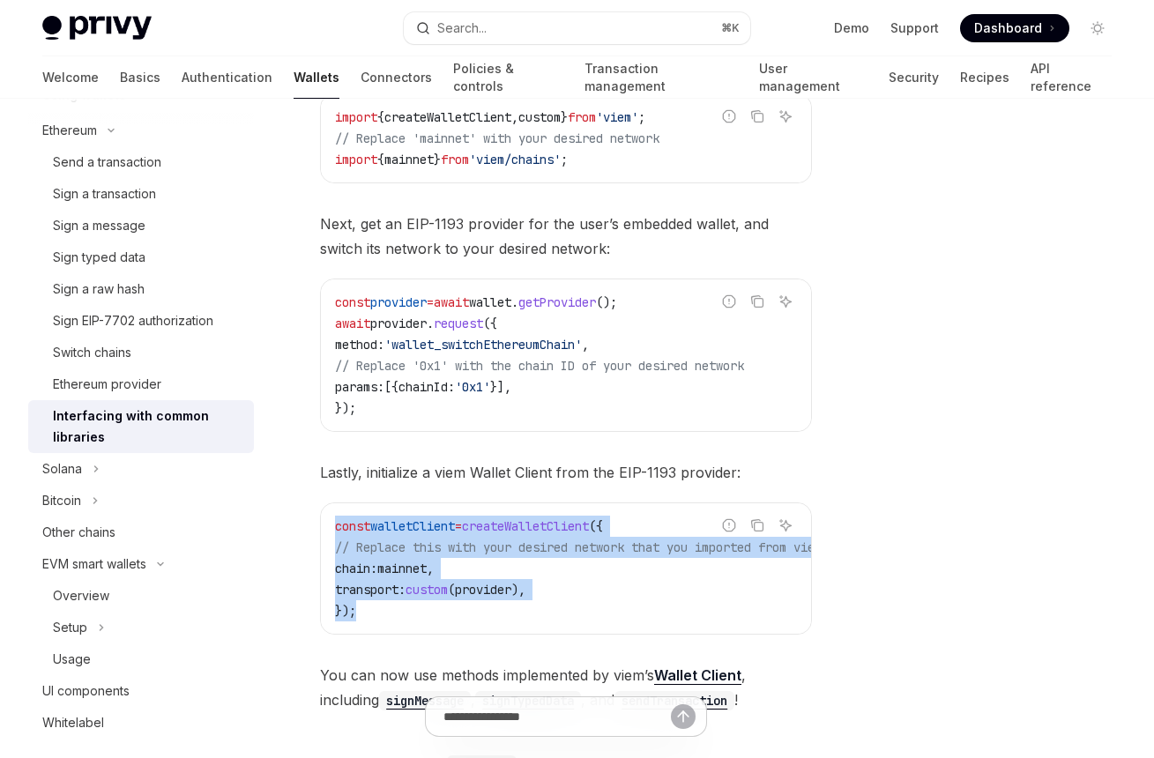
scroll to position [292, 0]
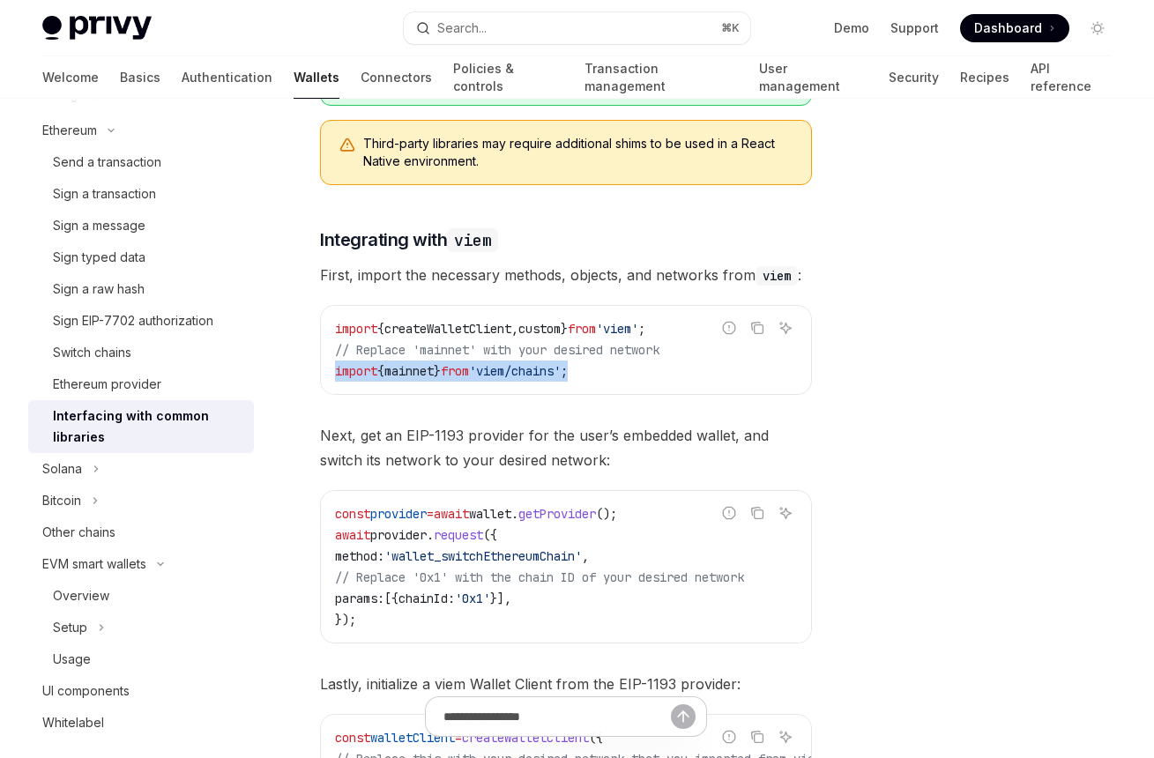
drag, startPoint x: 623, startPoint y: 376, endPoint x: 322, endPoint y: 376, distance: 300.7
click at [322, 376] on div "import { createWalletClient , custom } from 'viem' ; // Replace 'mainnet' with …" at bounding box center [566, 350] width 490 height 88
copy span "import { mainnet } from 'viem/chains' ;"
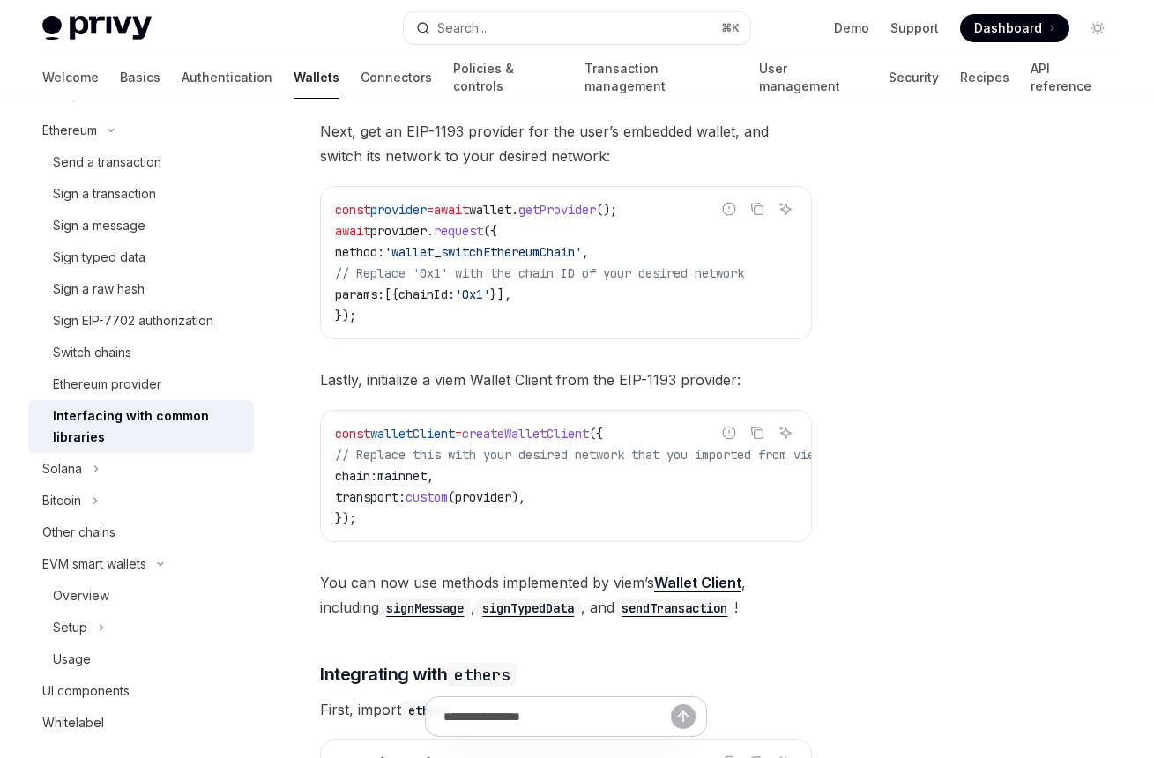
scroll to position [384, 0]
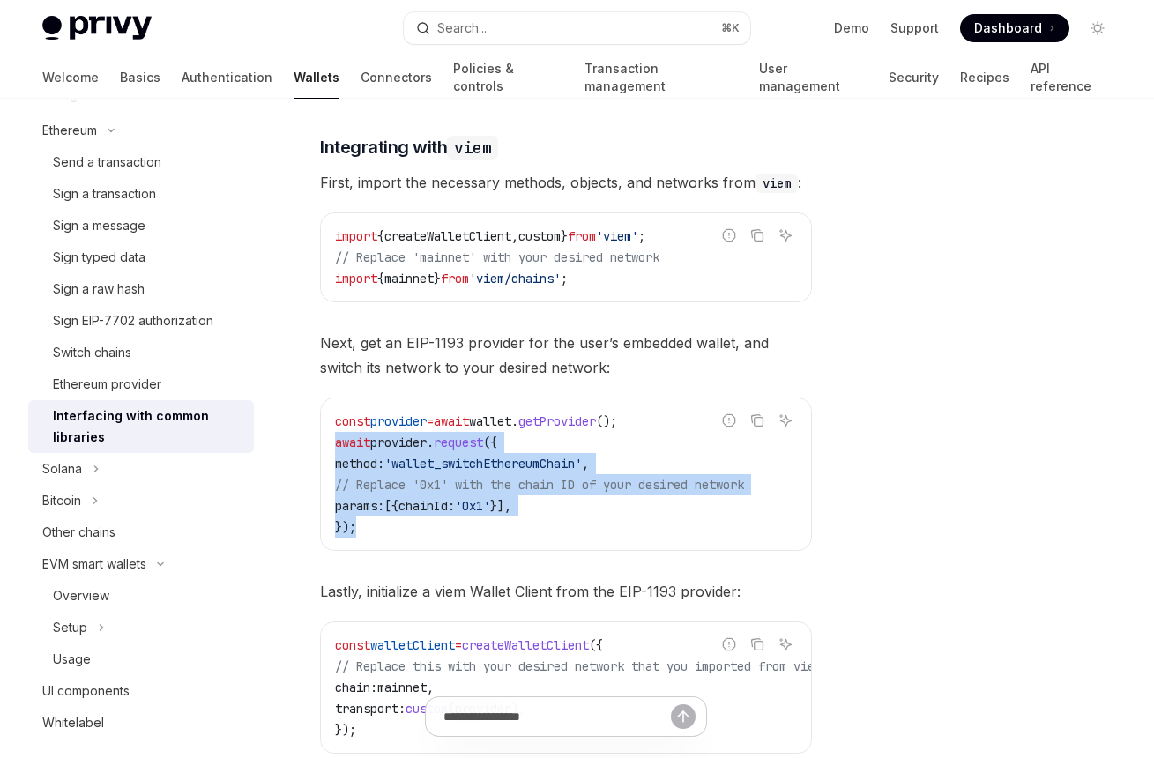
drag, startPoint x: 418, startPoint y: 531, endPoint x: 316, endPoint y: 449, distance: 131.1
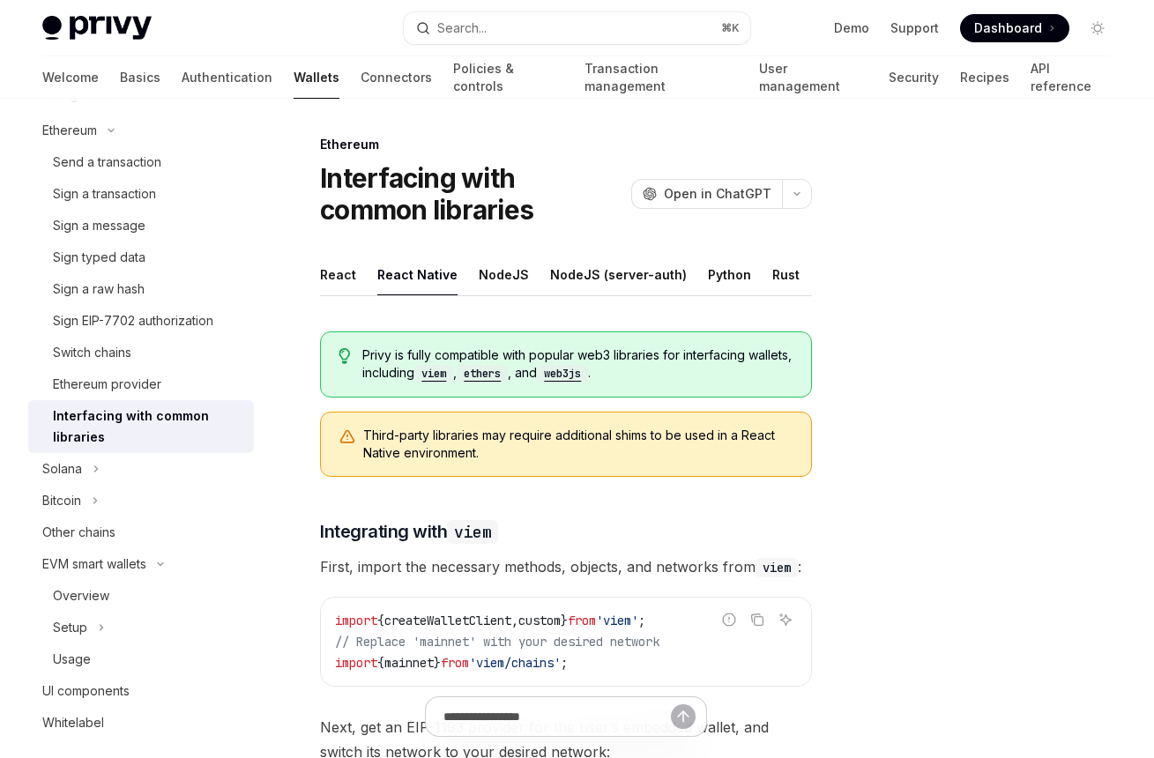
scroll to position [310, 0]
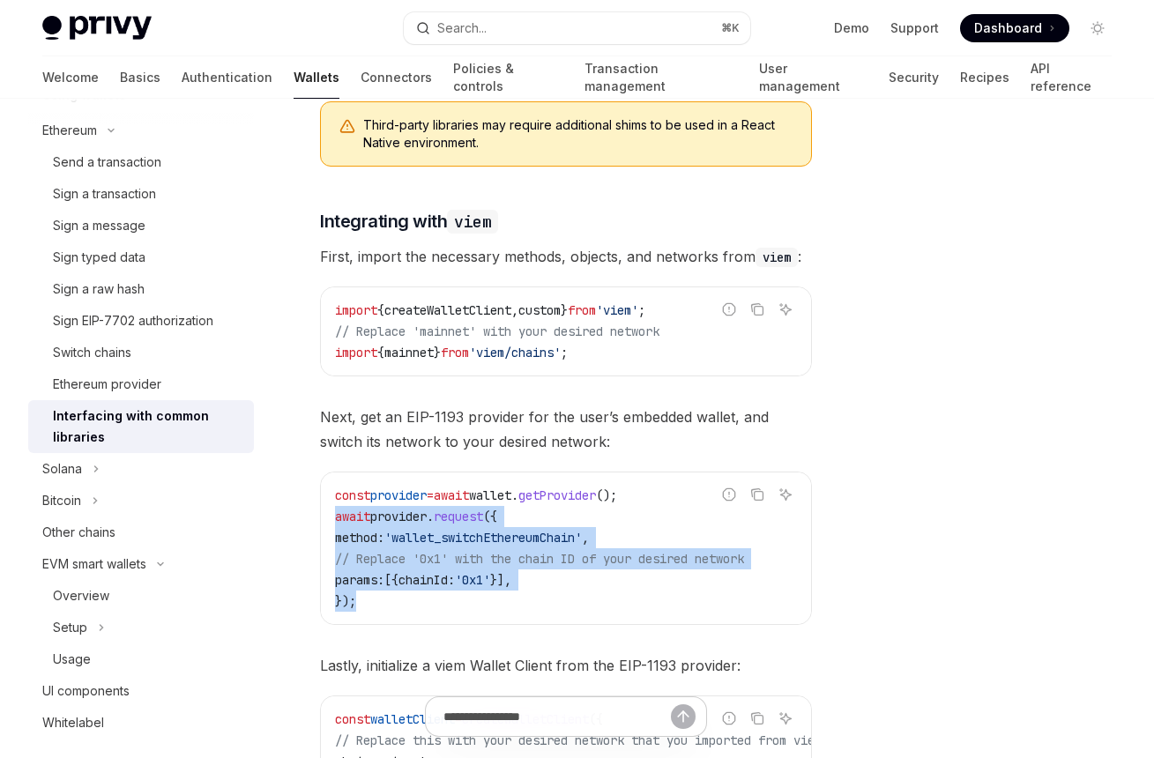
copy code "await provider . request ({ method: 'wallet_switchEthereumChain' , // Replace '…"
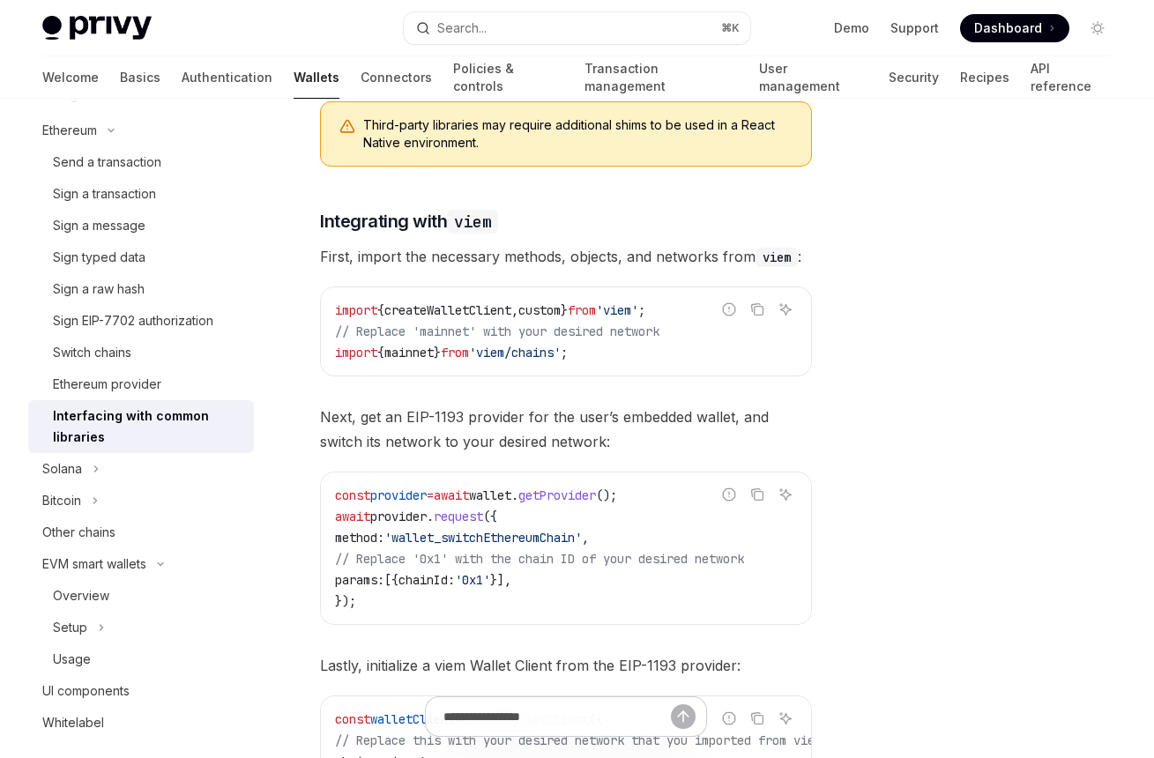
click at [543, 447] on span "Next, get an EIP-1193 provider for the user’s embedded wallet, and switch its n…" at bounding box center [566, 429] width 492 height 49
click at [759, 66] on link "User management" at bounding box center [813, 77] width 108 height 42
type textarea "*"
